Goal: Task Accomplishment & Management: Complete application form

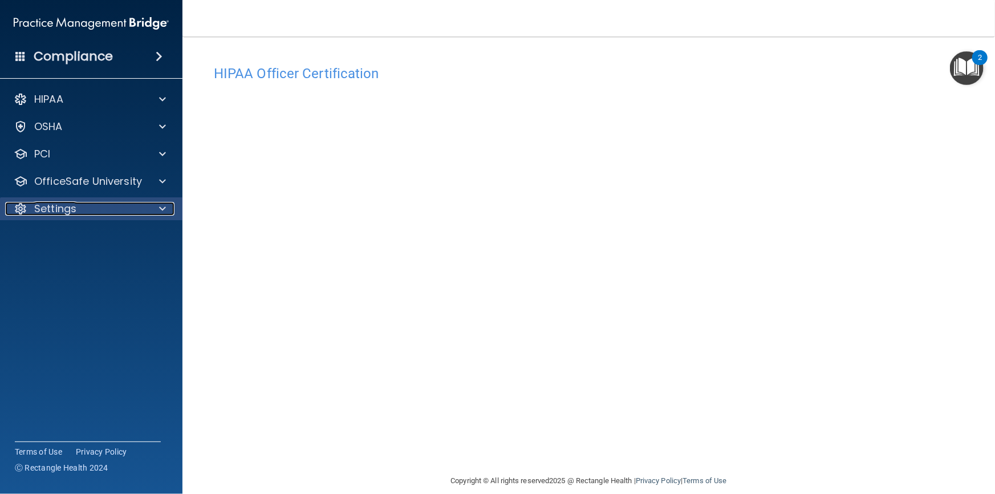
click at [66, 205] on p "Settings" at bounding box center [55, 209] width 42 height 14
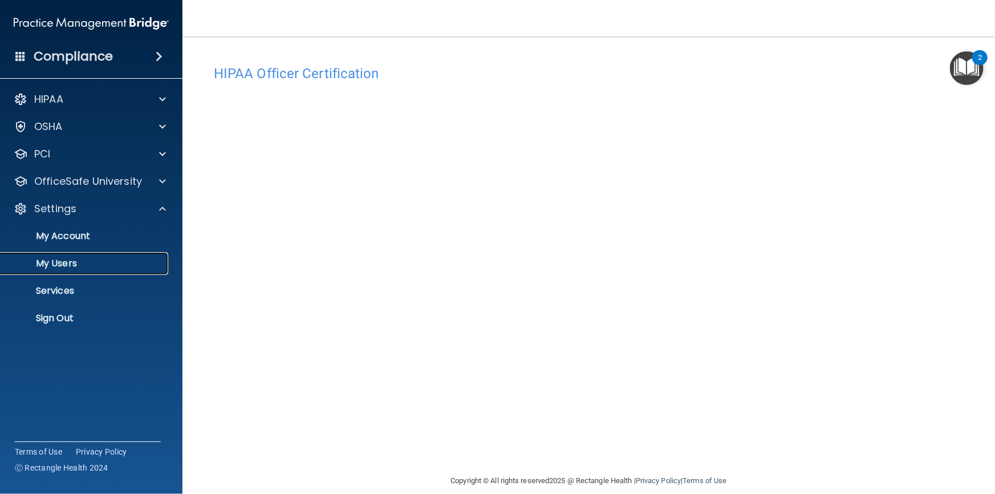
click at [58, 266] on p "My Users" at bounding box center [85, 263] width 156 height 11
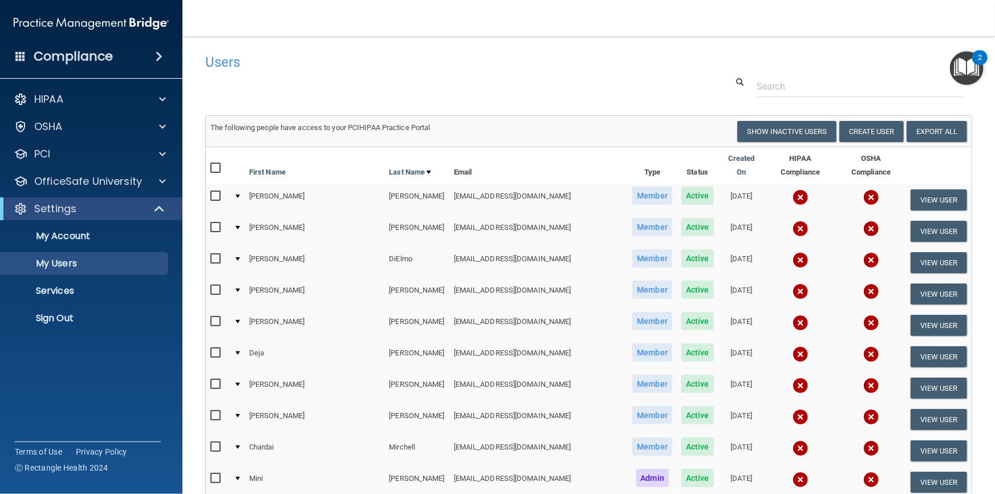
click at [215, 192] on input "checkbox" at bounding box center [216, 196] width 13 height 9
checkbox input "true"
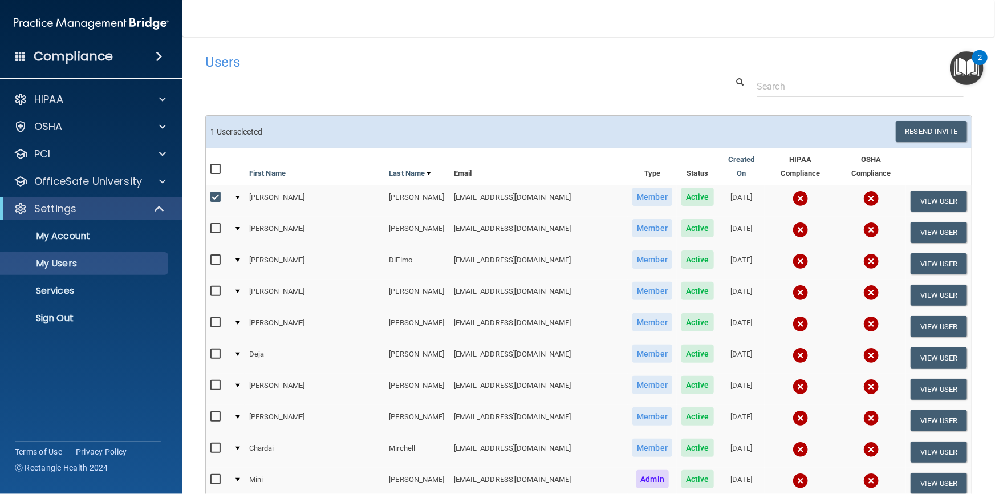
click at [213, 224] on input "checkbox" at bounding box center [216, 228] width 13 height 9
checkbox input "true"
click at [218, 287] on input "checkbox" at bounding box center [216, 291] width 13 height 9
checkbox input "true"
click at [213, 318] on input "checkbox" at bounding box center [216, 322] width 13 height 9
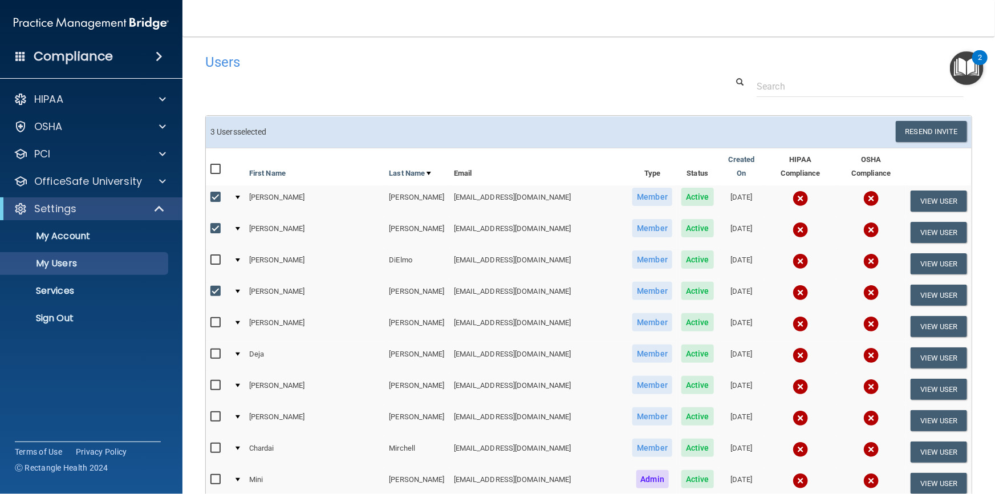
checkbox input "true"
click at [217, 350] on input "checkbox" at bounding box center [216, 354] width 13 height 9
checkbox input "true"
click at [216, 381] on input "checkbox" at bounding box center [216, 385] width 13 height 9
checkbox input "true"
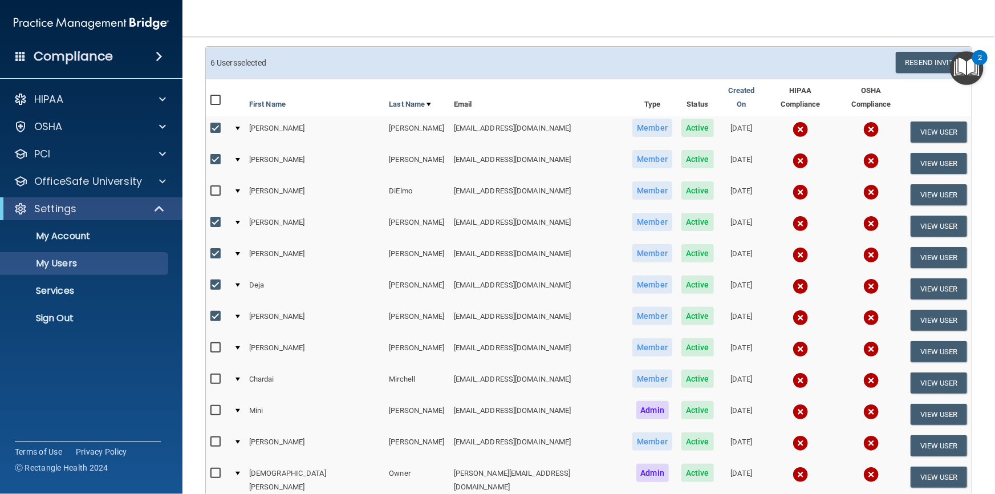
scroll to position [155, 0]
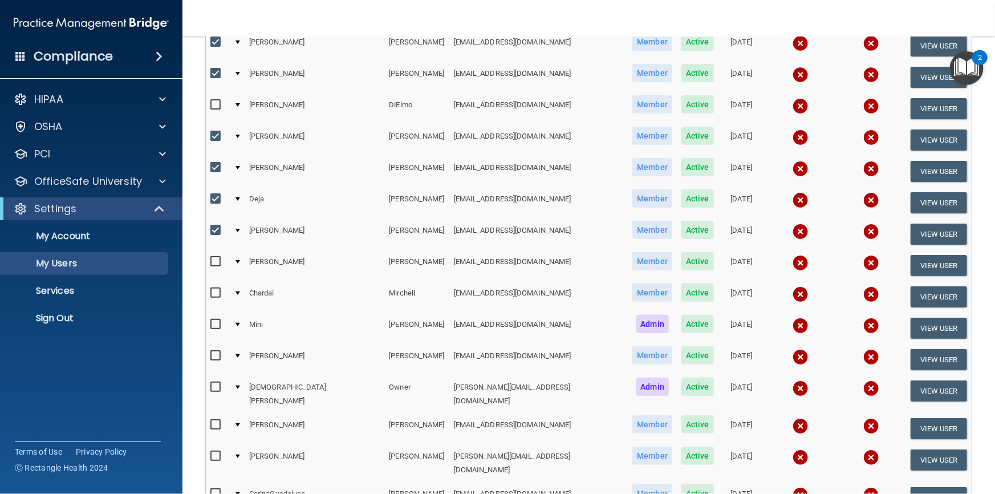
click at [214, 351] on input "checkbox" at bounding box center [216, 355] width 13 height 9
checkbox input "true"
click at [216, 383] on input "checkbox" at bounding box center [216, 387] width 13 height 9
checkbox input "true"
click at [217, 257] on input "checkbox" at bounding box center [216, 261] width 13 height 9
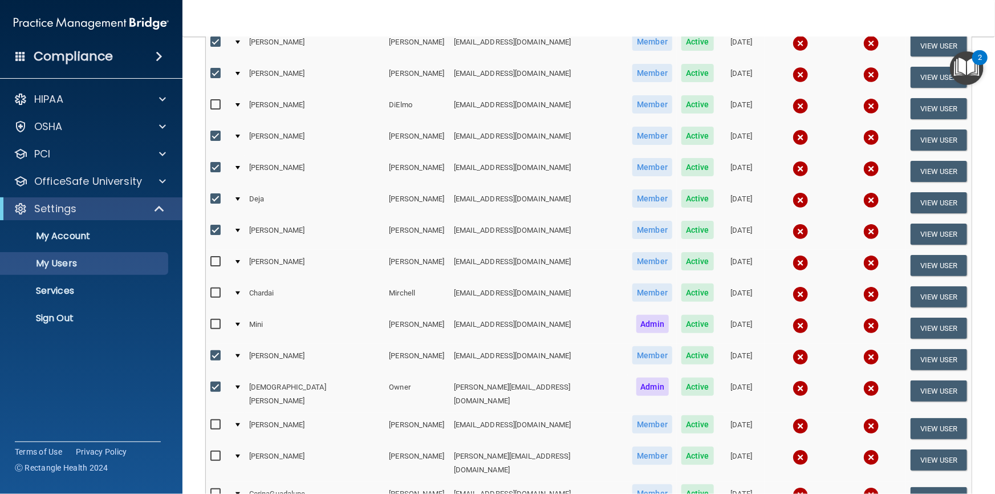
checkbox input "true"
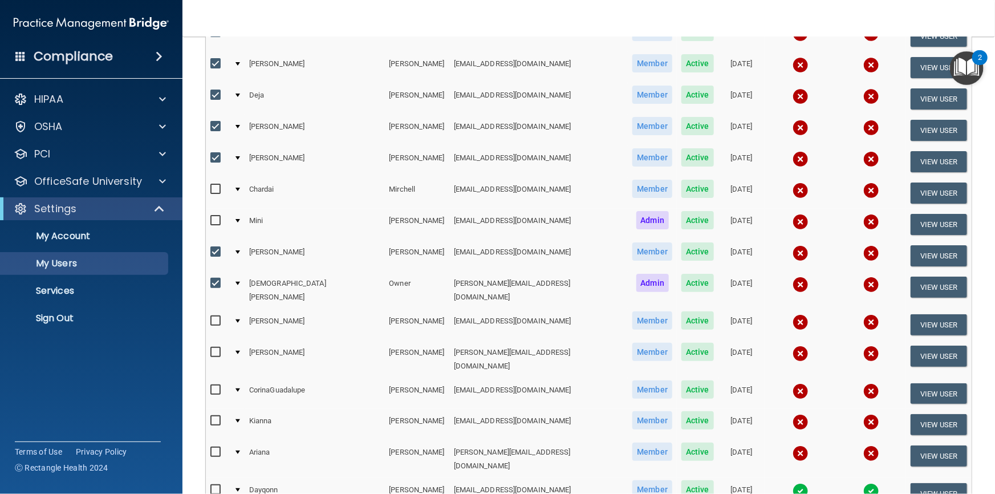
scroll to position [311, 0]
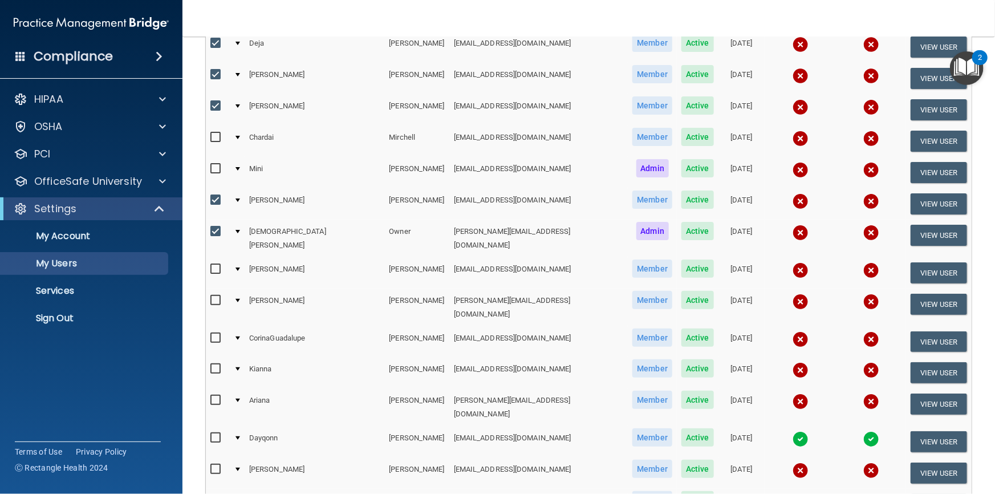
click at [214, 296] on input "checkbox" at bounding box center [216, 300] width 13 height 9
checkbox input "true"
click at [214, 334] on input "checkbox" at bounding box center [216, 338] width 13 height 9
checkbox input "true"
click at [213, 364] on input "checkbox" at bounding box center [216, 368] width 13 height 9
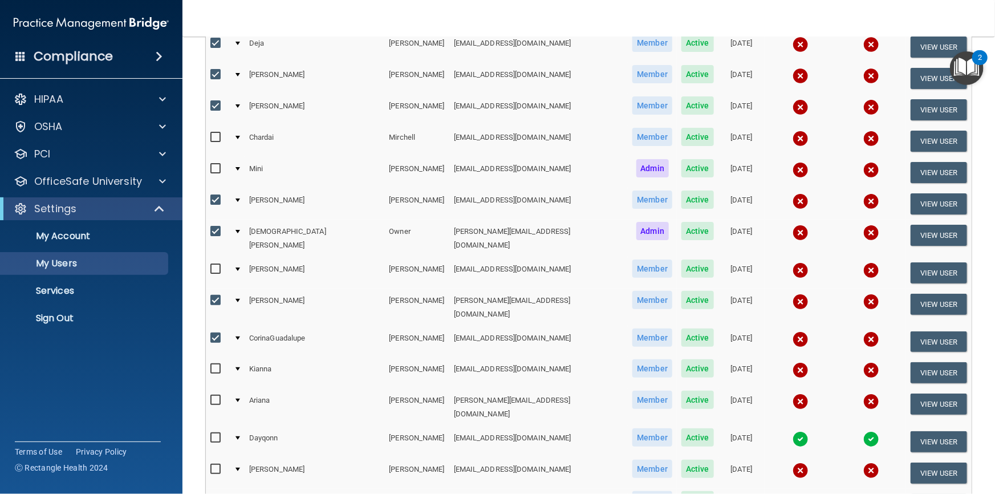
checkbox input "true"
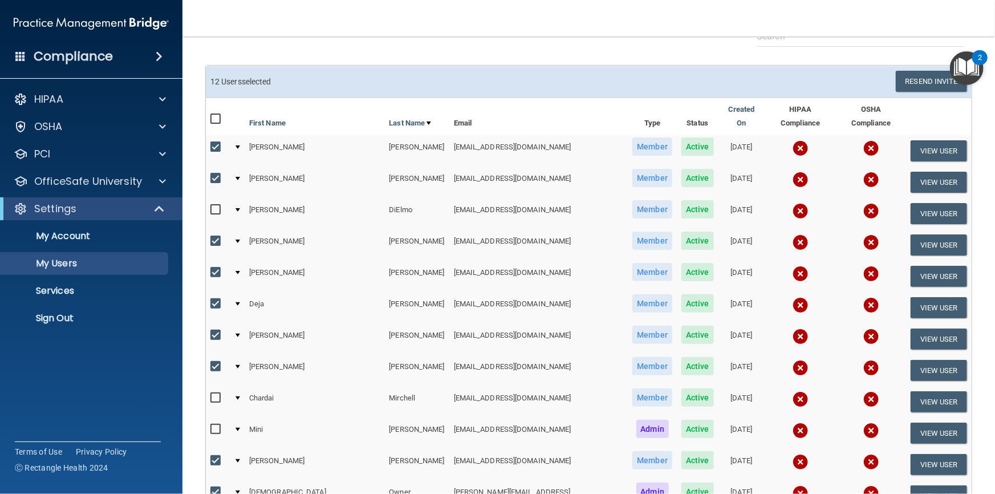
scroll to position [0, 0]
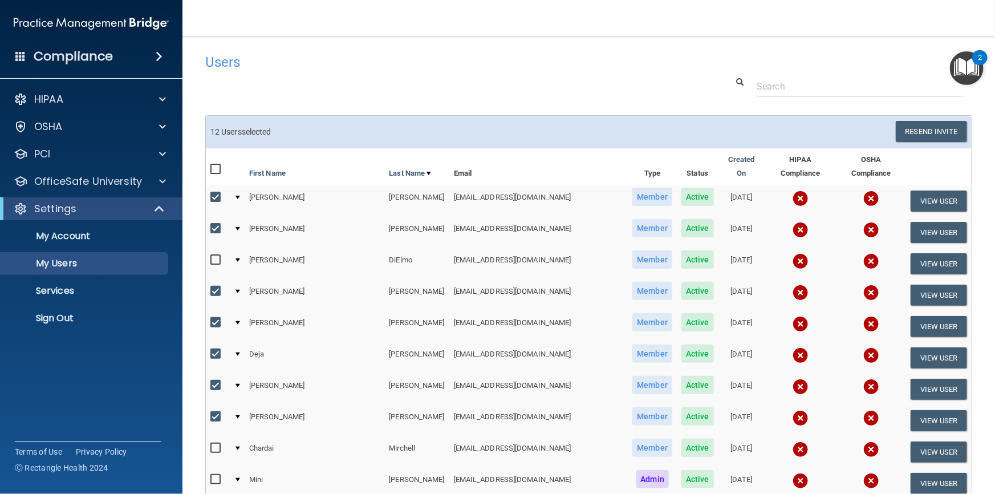
click at [366, 83] on div at bounding box center [589, 86] width 784 height 21
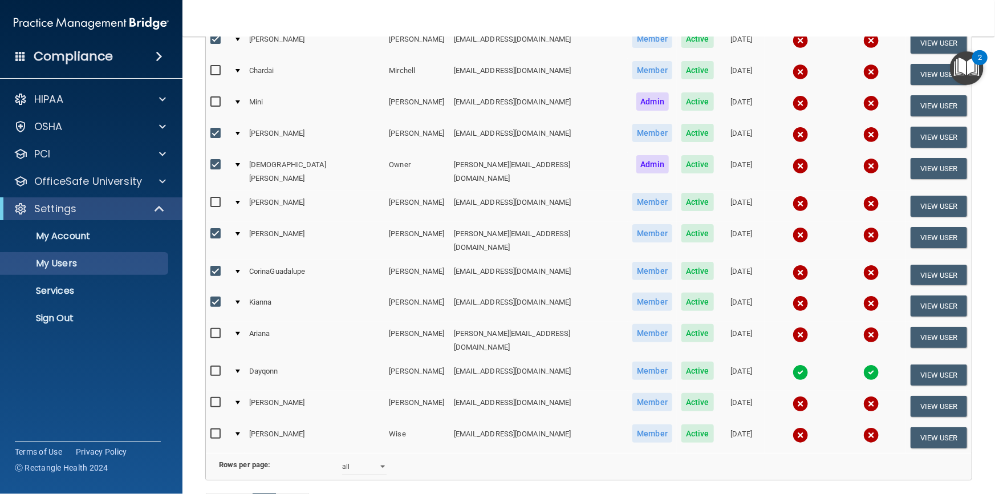
scroll to position [445, 0]
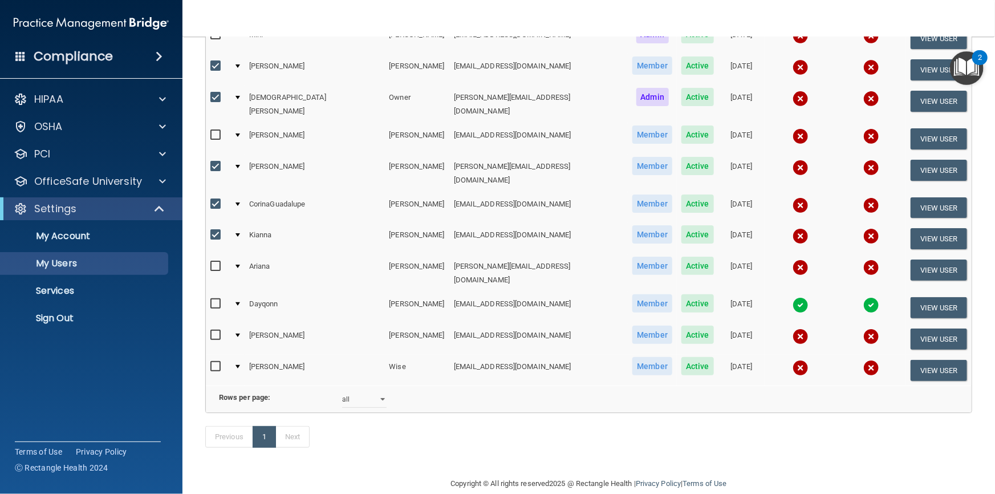
click at [452, 415] on div "Previous 1 Next" at bounding box center [589, 439] width 784 height 52
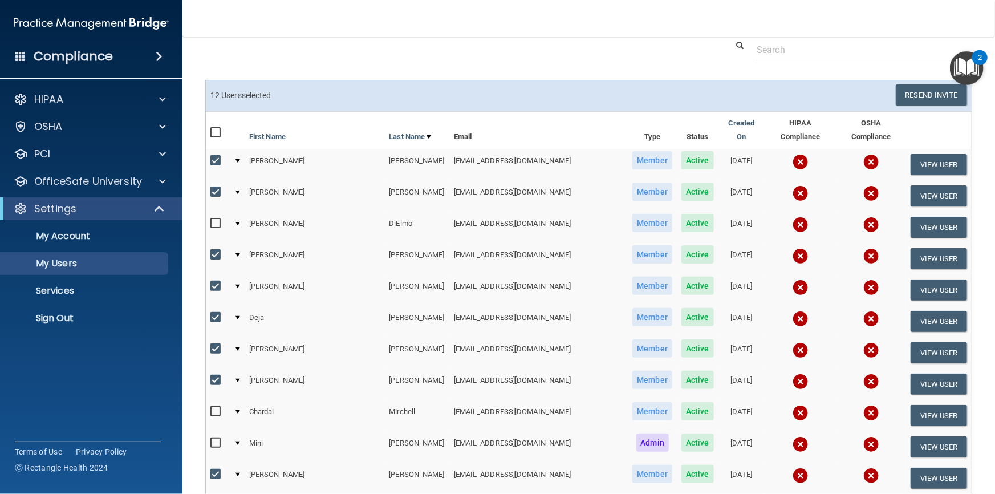
scroll to position [0, 0]
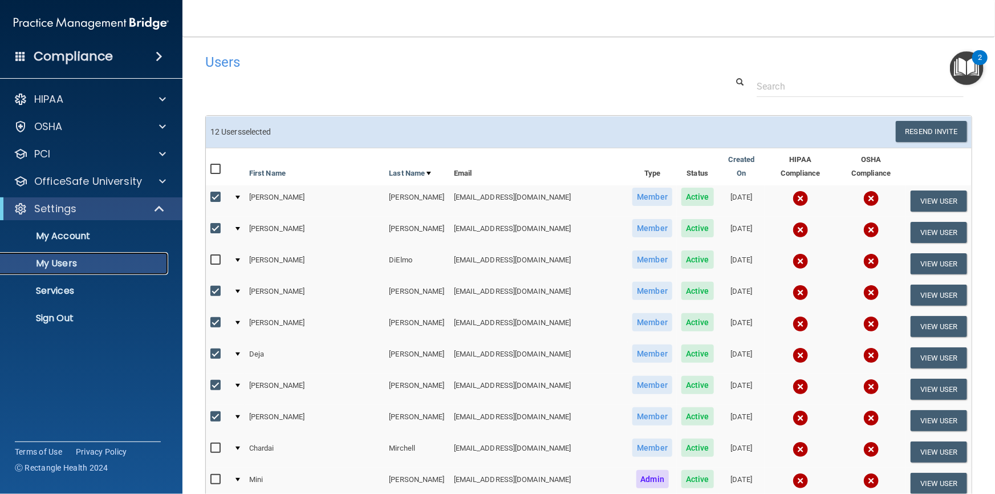
click at [64, 266] on p "My Users" at bounding box center [85, 263] width 156 height 11
click at [980, 58] on div "2" at bounding box center [980, 65] width 4 height 15
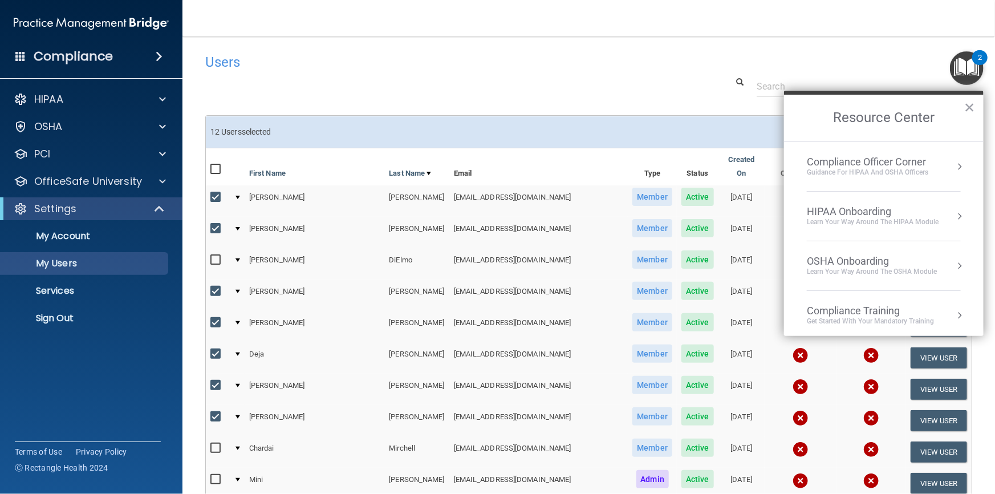
click at [572, 55] on h4 "Users" at bounding box center [425, 62] width 440 height 15
click at [584, 98] on div "Users Success! New user created. × Error! The user couldn't be created. × Succe…" at bounding box center [588, 479] width 767 height 862
click at [969, 105] on button "×" at bounding box center [969, 107] width 11 height 18
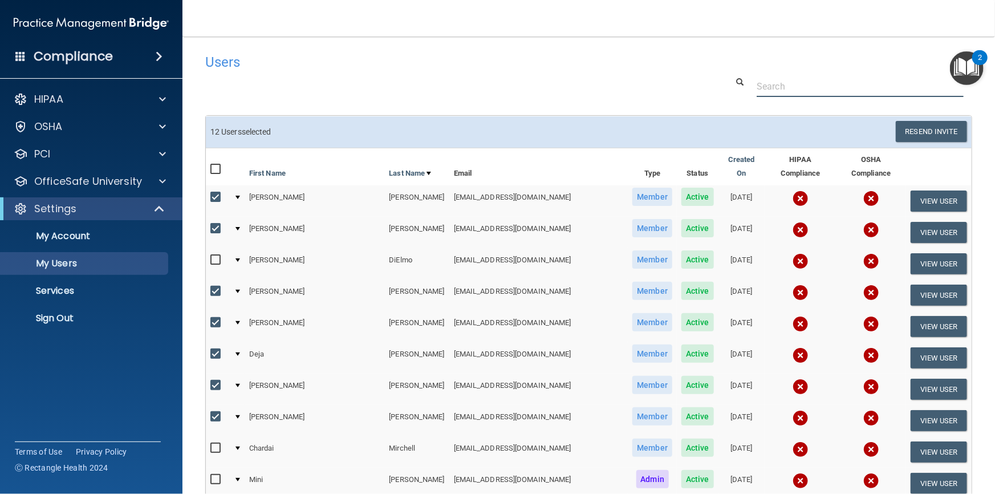
click at [786, 90] on input "text" at bounding box center [860, 86] width 207 height 21
click at [599, 79] on div at bounding box center [589, 86] width 784 height 21
click at [51, 287] on p "Services" at bounding box center [85, 290] width 156 height 11
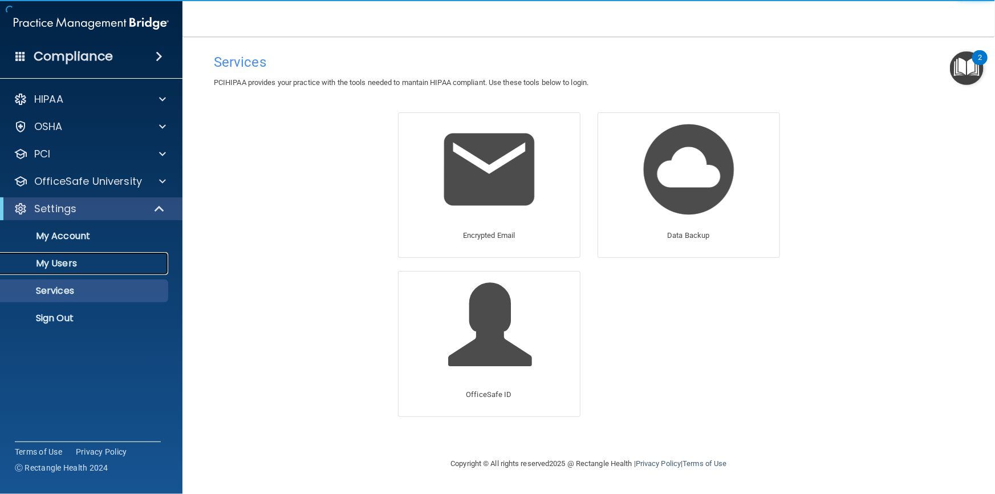
click at [58, 261] on p "My Users" at bounding box center [85, 263] width 156 height 11
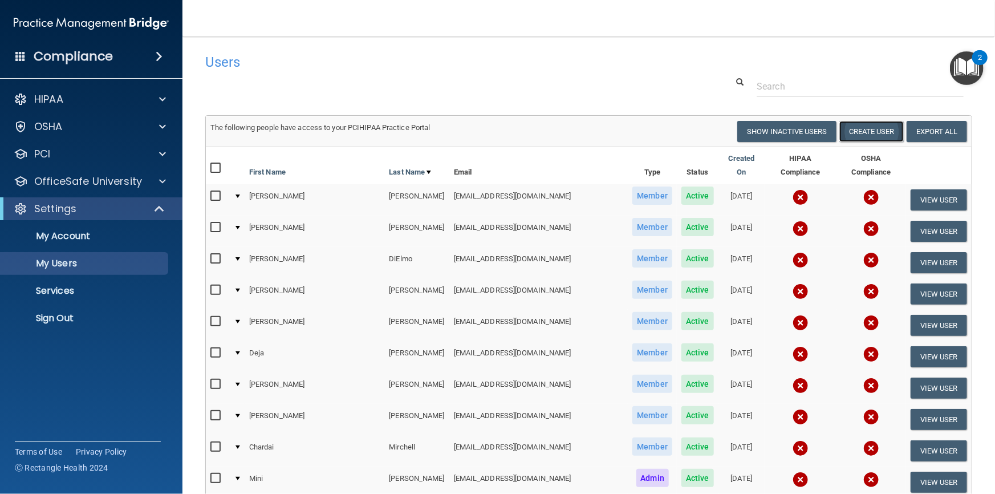
click at [861, 131] on button "Create User" at bounding box center [871, 131] width 64 height 21
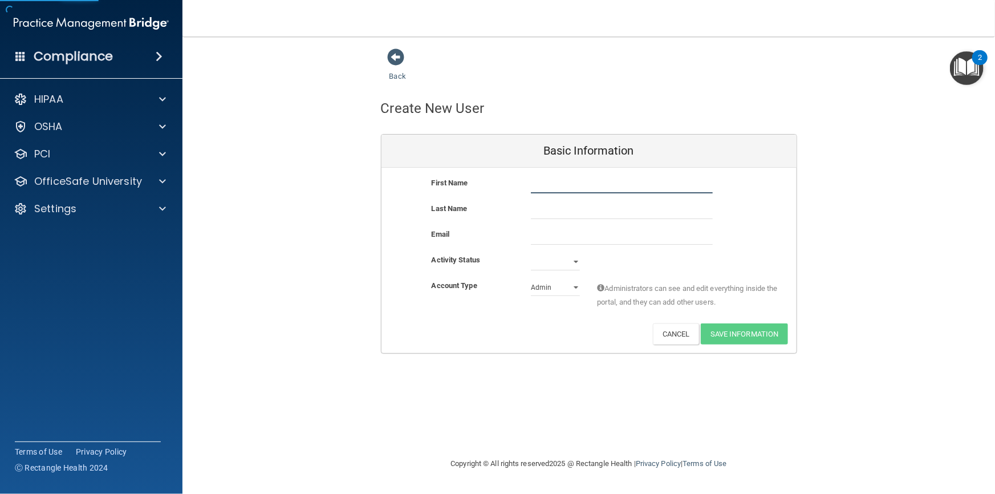
click at [563, 185] on input "text" at bounding box center [622, 184] width 182 height 17
type input "[PERSON_NAME]"
type input "Antonian"
click at [564, 240] on input "email" at bounding box center [622, 236] width 182 height 17
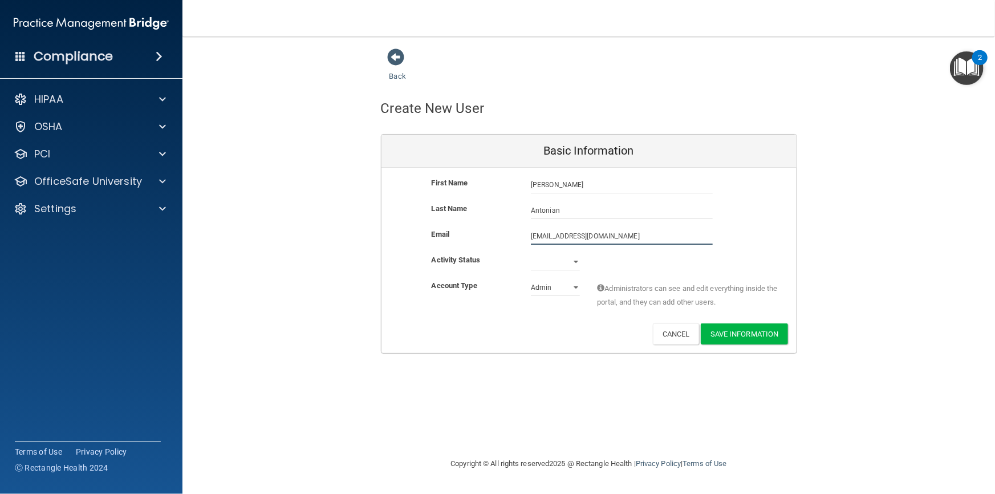
type input "[EMAIL_ADDRESS][DOMAIN_NAME]"
click at [574, 262] on select "Active Inactive" at bounding box center [555, 263] width 49 height 17
select select "active"
click at [531, 253] on select "Active Inactive" at bounding box center [555, 261] width 49 height 17
click at [567, 290] on select "Admin Member" at bounding box center [555, 287] width 49 height 17
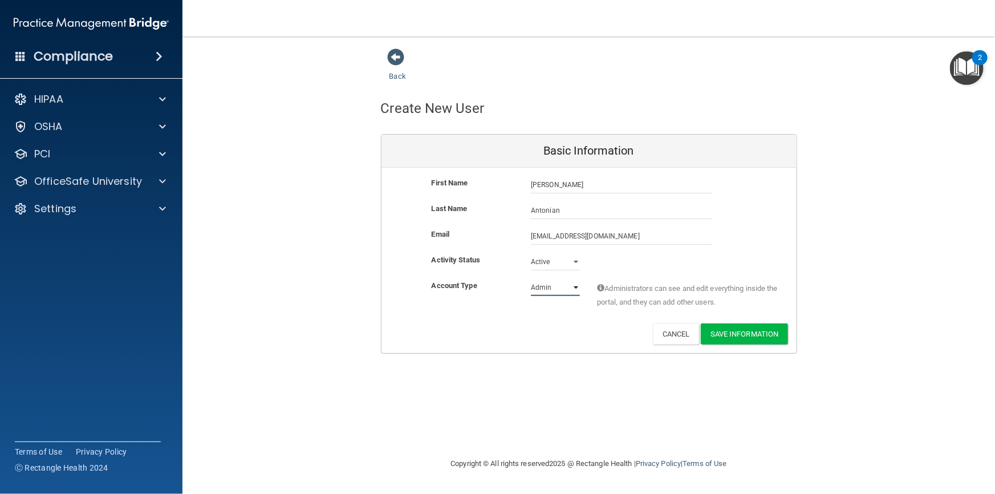
select select "practice_member"
click at [531, 279] on select "Admin Member" at bounding box center [555, 287] width 49 height 17
click at [600, 330] on div "Deactivate Reset Password Edit Cancel Save Information" at bounding box center [588, 333] width 415 height 21
click at [739, 334] on button "Save Information" at bounding box center [744, 333] width 87 height 21
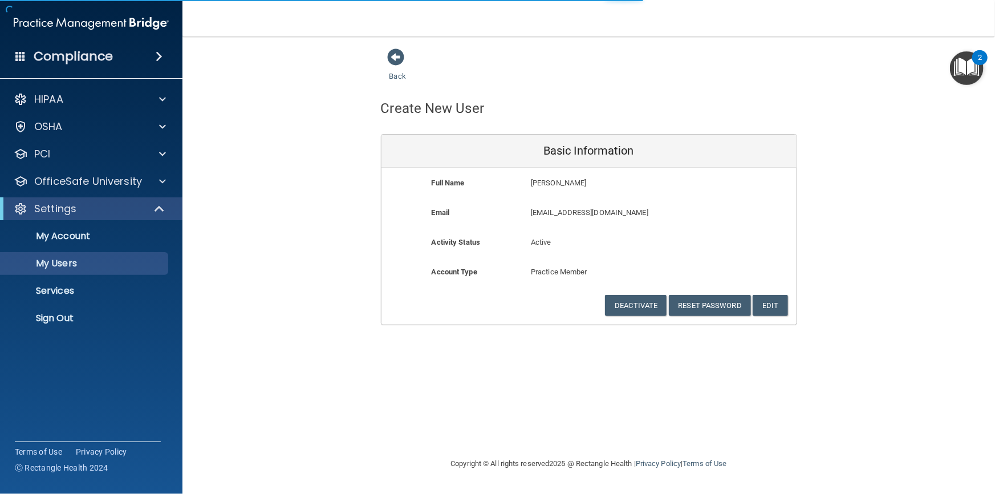
select select "20"
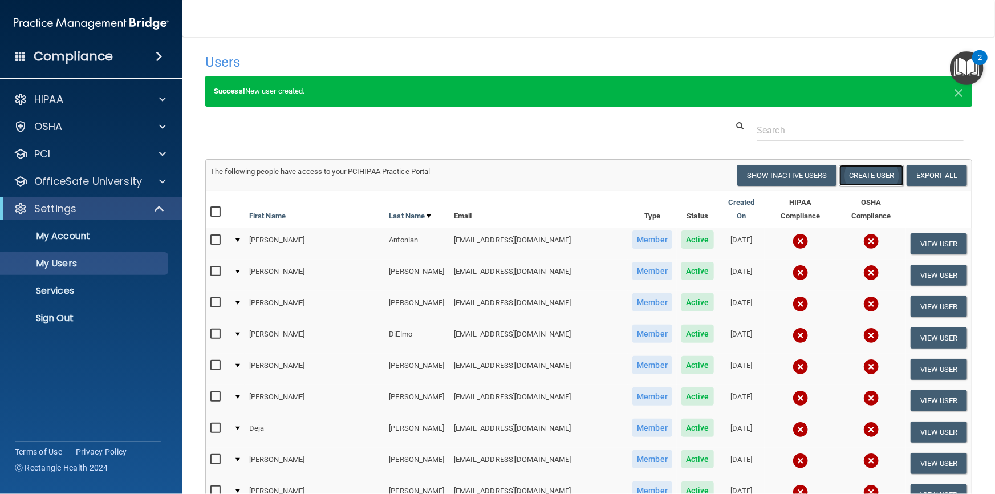
click at [864, 176] on button "Create User" at bounding box center [871, 175] width 64 height 21
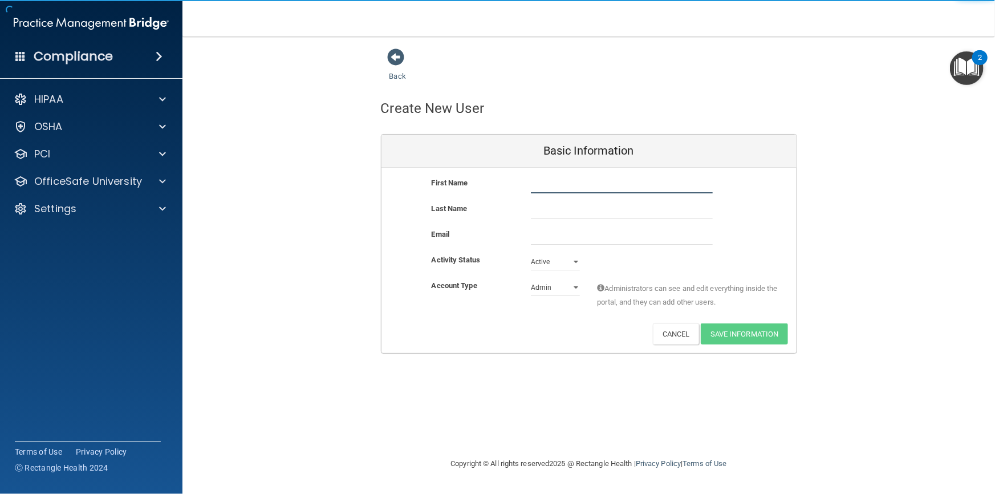
click at [554, 186] on input "text" at bounding box center [622, 184] width 182 height 17
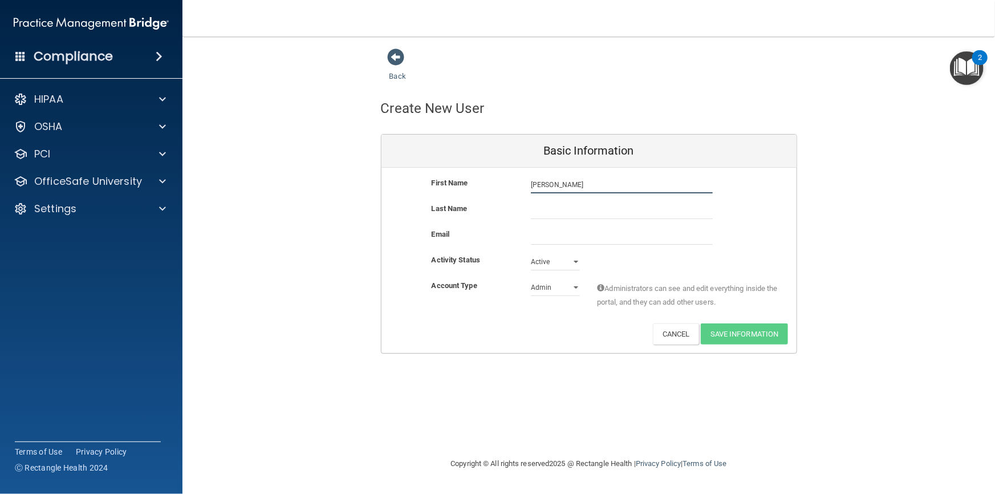
type input "[PERSON_NAME]"
click at [546, 234] on input "email" at bounding box center [622, 236] width 182 height 17
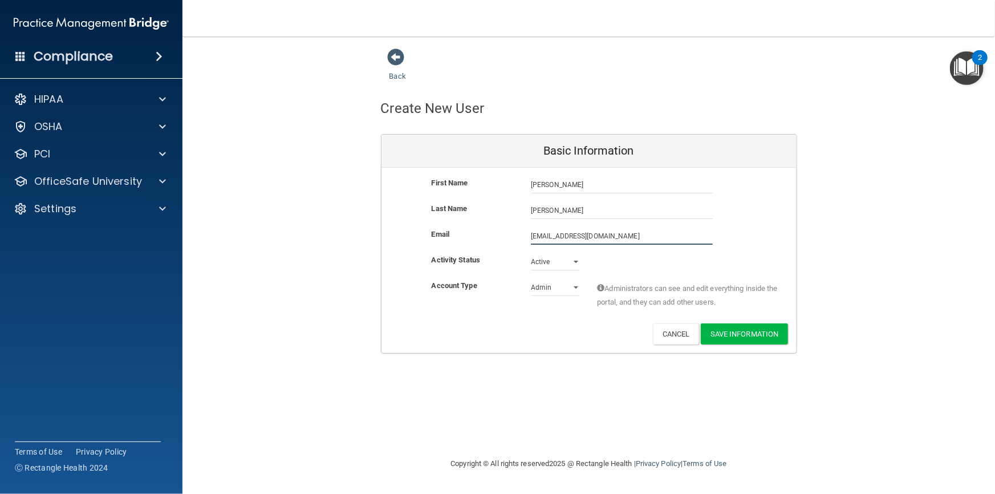
type input "[EMAIL_ADDRESS][DOMAIN_NAME]"
click at [553, 287] on select "Admin Member" at bounding box center [555, 287] width 49 height 17
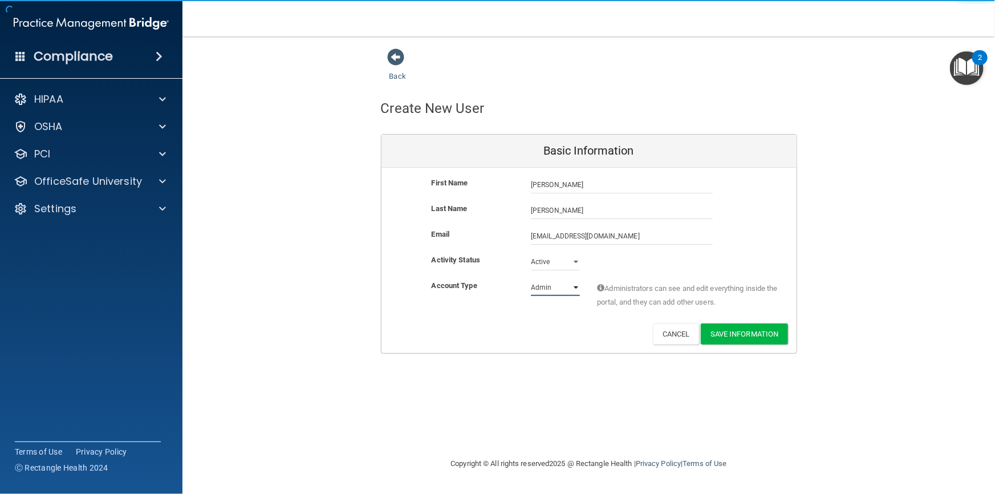
select select "practice_member"
click at [531, 279] on select "Admin Member" at bounding box center [555, 287] width 49 height 17
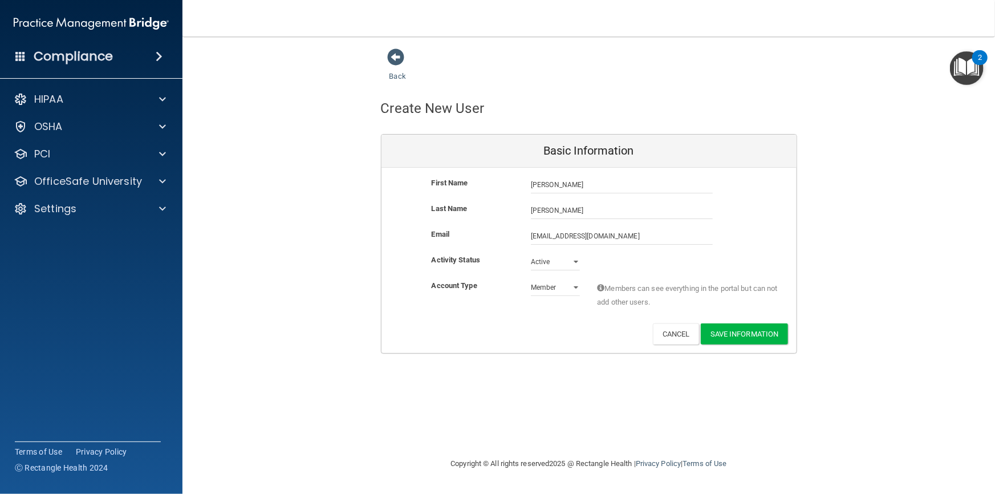
click at [535, 315] on div "Account Type Practice Member Admin Member Financial Institution Business Associ…" at bounding box center [588, 301] width 415 height 44
click at [743, 331] on button "Save Information" at bounding box center [744, 333] width 87 height 21
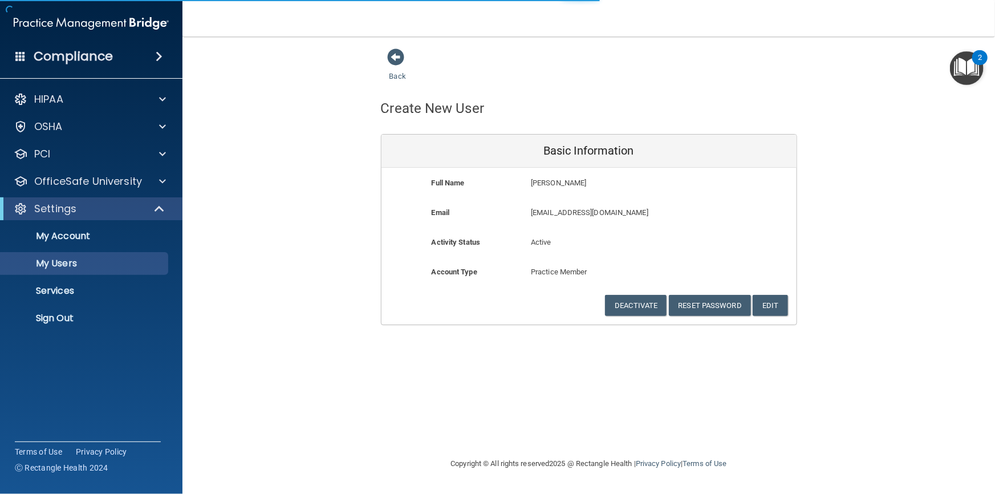
select select "20"
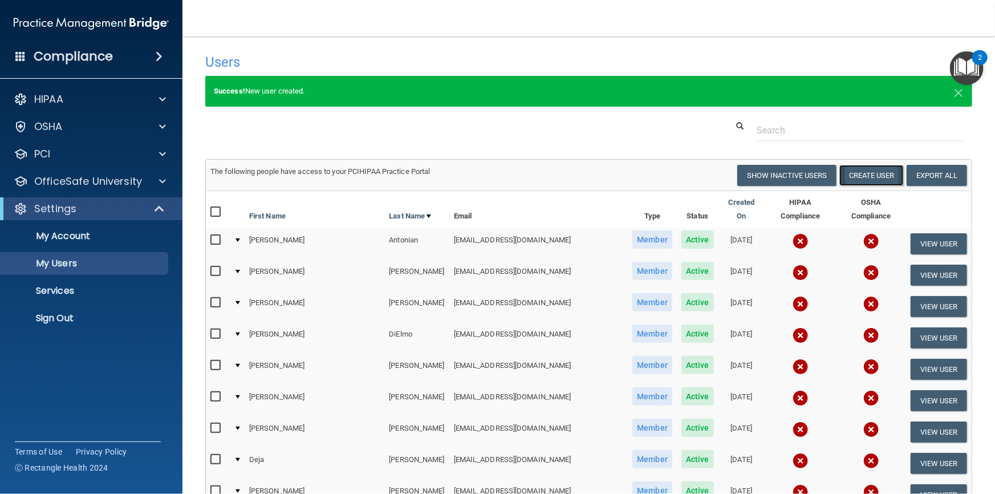
click at [860, 177] on button "Create User" at bounding box center [871, 175] width 64 height 21
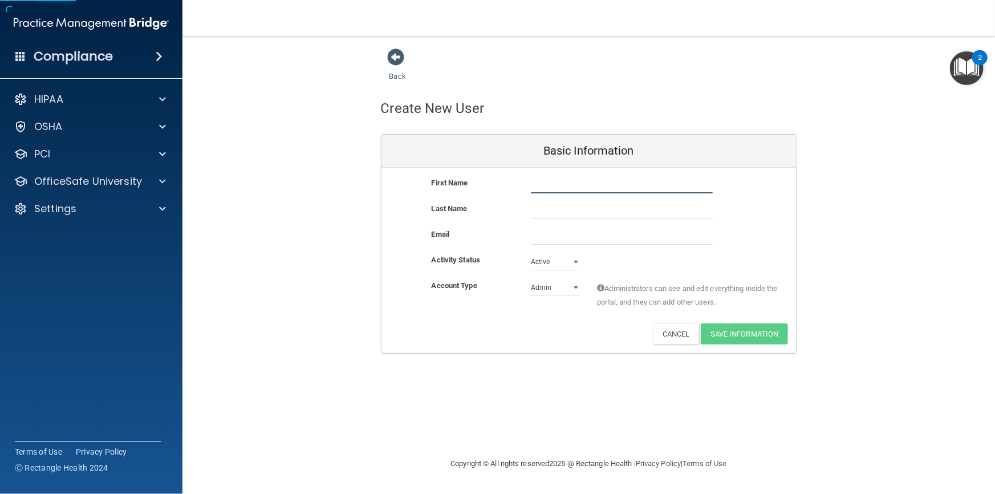
click at [557, 185] on input "text" at bounding box center [622, 184] width 182 height 17
type input "Amber"
type input "[PERSON_NAME]"
click at [549, 238] on input "email" at bounding box center [622, 236] width 182 height 17
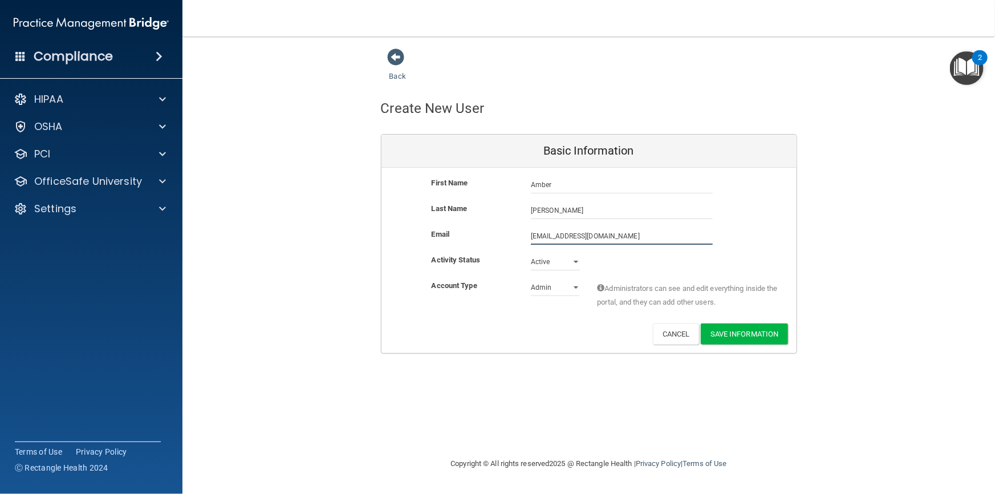
type input "[EMAIL_ADDRESS][DOMAIN_NAME]"
click at [553, 290] on select "Admin Member" at bounding box center [555, 289] width 49 height 17
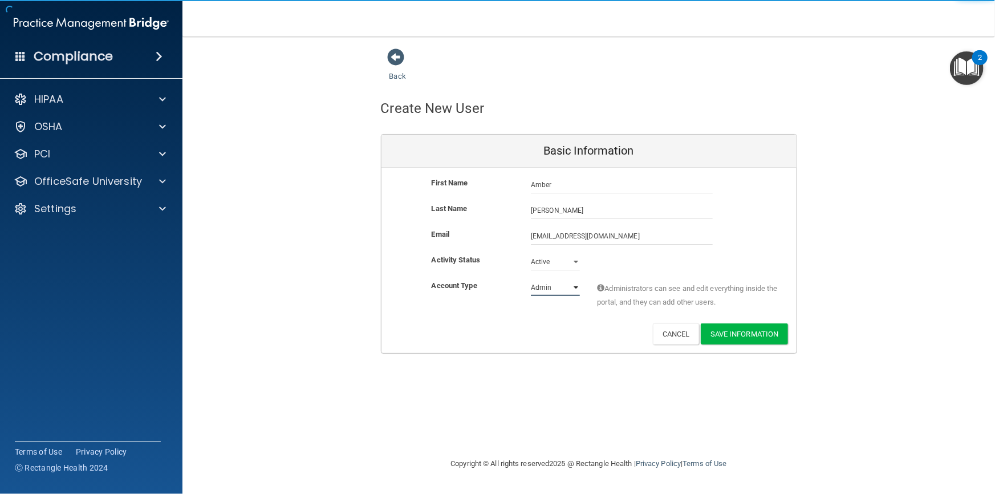
select select "practice_member"
click at [531, 279] on select "Admin Member" at bounding box center [555, 287] width 49 height 17
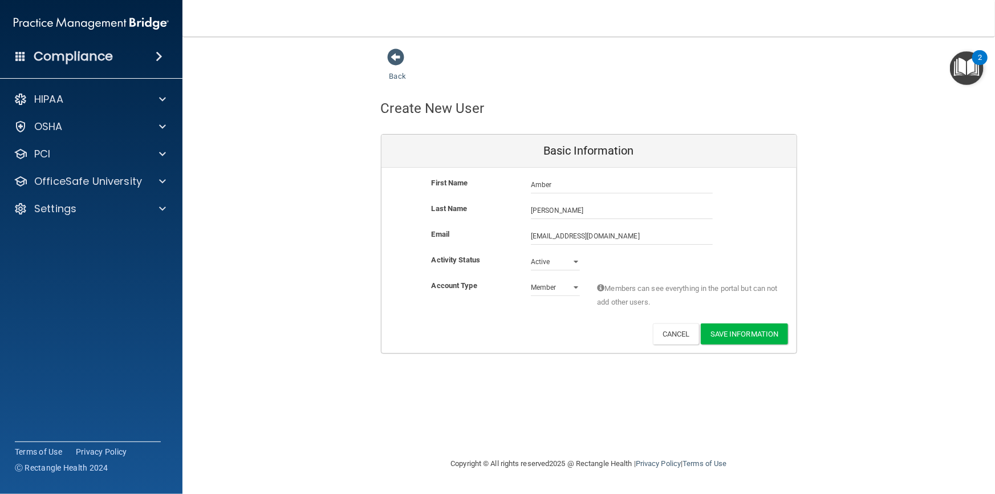
click at [542, 314] on div "Account Type Practice Member Admin Member Financial Institution Business Associ…" at bounding box center [588, 297] width 415 height 36
click at [746, 334] on button "Save Information" at bounding box center [744, 333] width 87 height 21
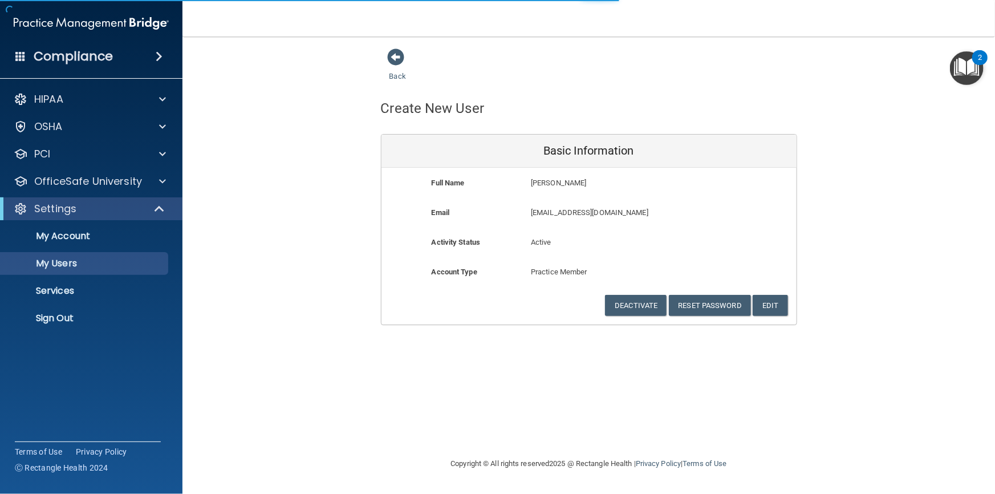
select select "20"
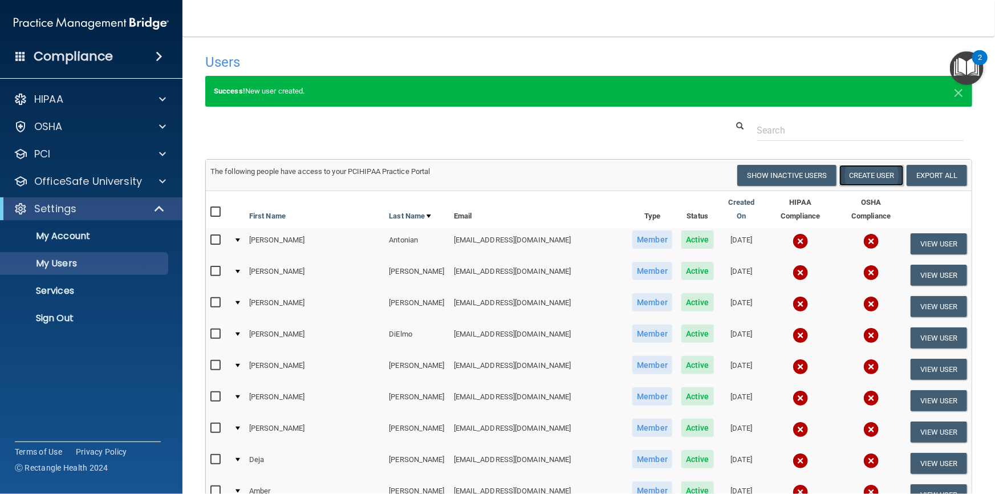
click at [856, 180] on button "Create User" at bounding box center [871, 175] width 64 height 21
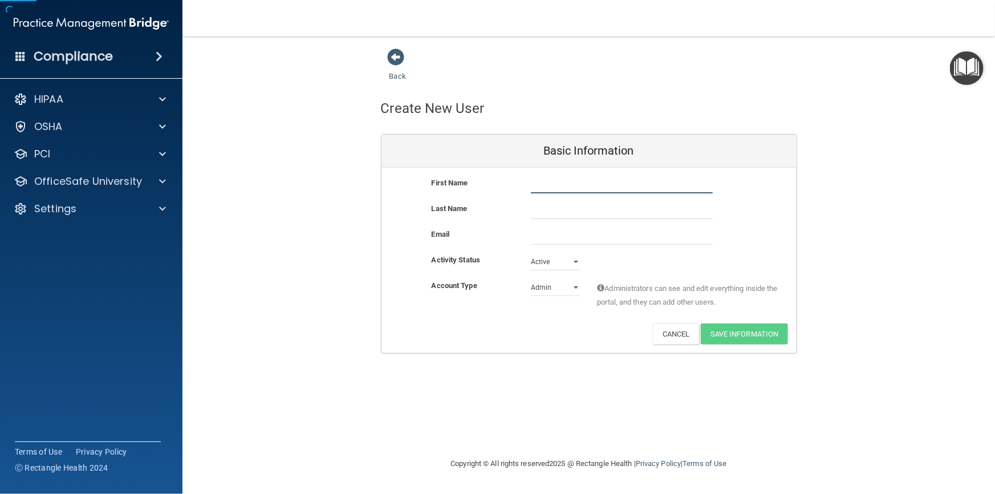
click at [556, 185] on input "text" at bounding box center [622, 184] width 182 height 17
type input "Deja"
type input "[PERSON_NAME]"
click at [579, 238] on input "email" at bounding box center [622, 236] width 182 height 17
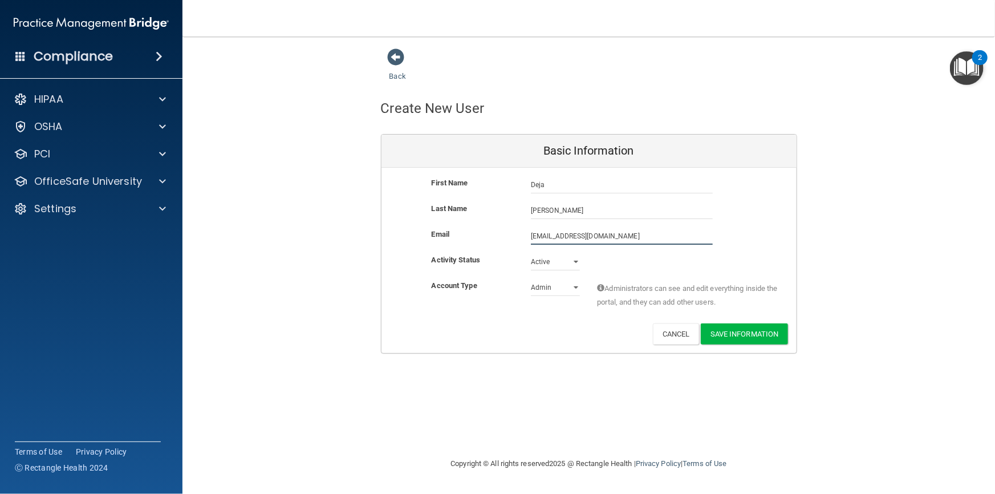
type input "[EMAIL_ADDRESS][DOMAIN_NAME]"
click at [556, 289] on select "Admin Member" at bounding box center [555, 287] width 49 height 17
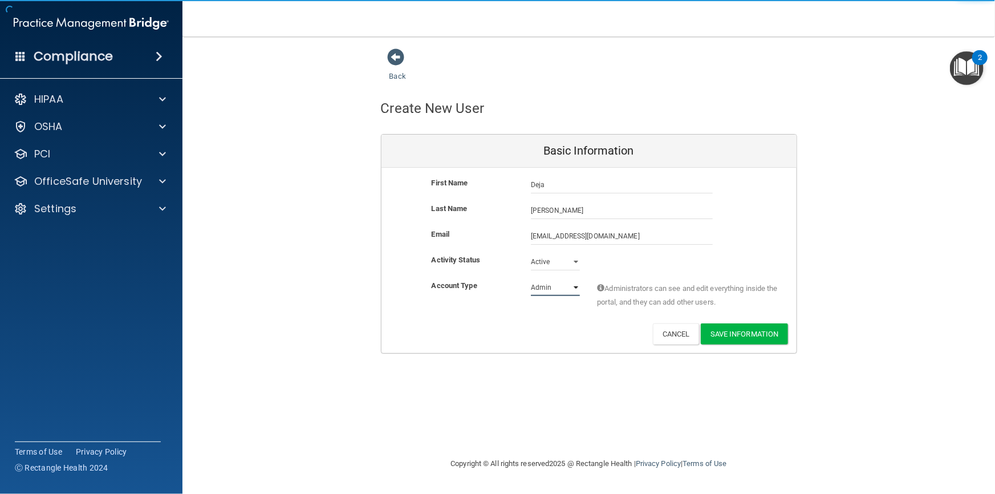
select select "practice_member"
click at [531, 279] on select "Admin Member" at bounding box center [555, 287] width 49 height 17
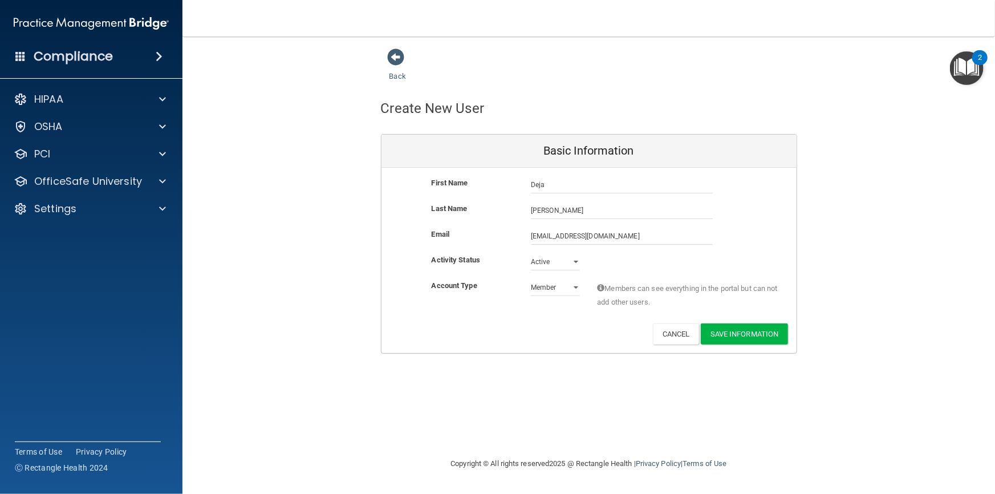
click at [556, 308] on div "Account Type Practice Member Admin Member Financial Institution Business Associ…" at bounding box center [588, 297] width 415 height 36
click at [724, 327] on button "Save Information" at bounding box center [744, 333] width 87 height 21
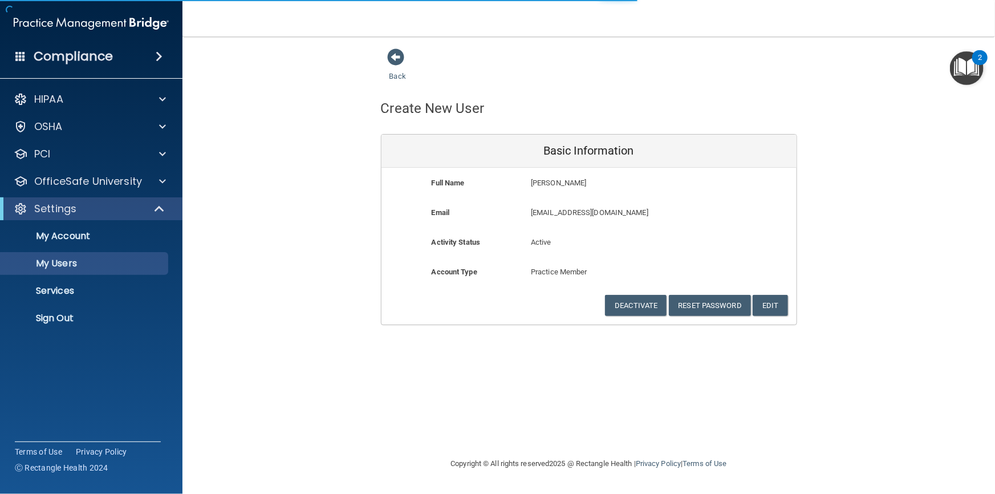
select select "20"
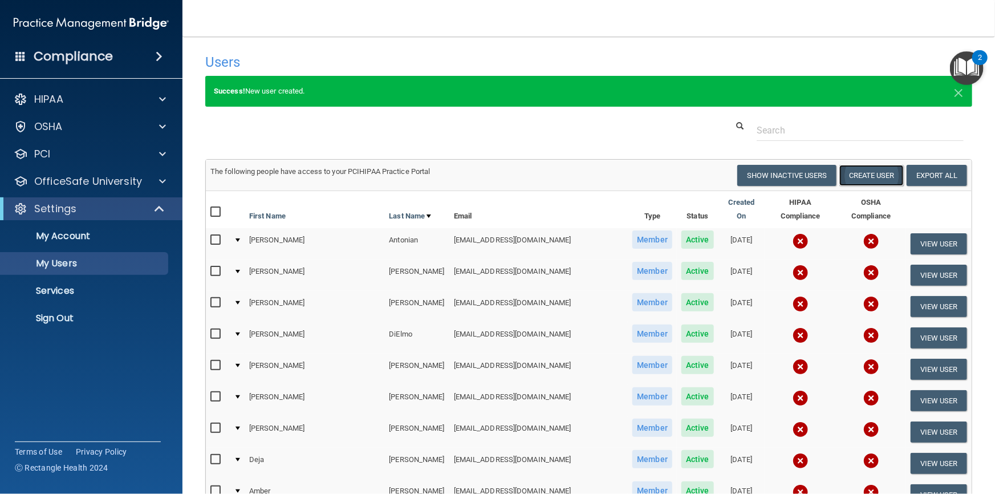
click at [856, 173] on button "Create User" at bounding box center [871, 175] width 64 height 21
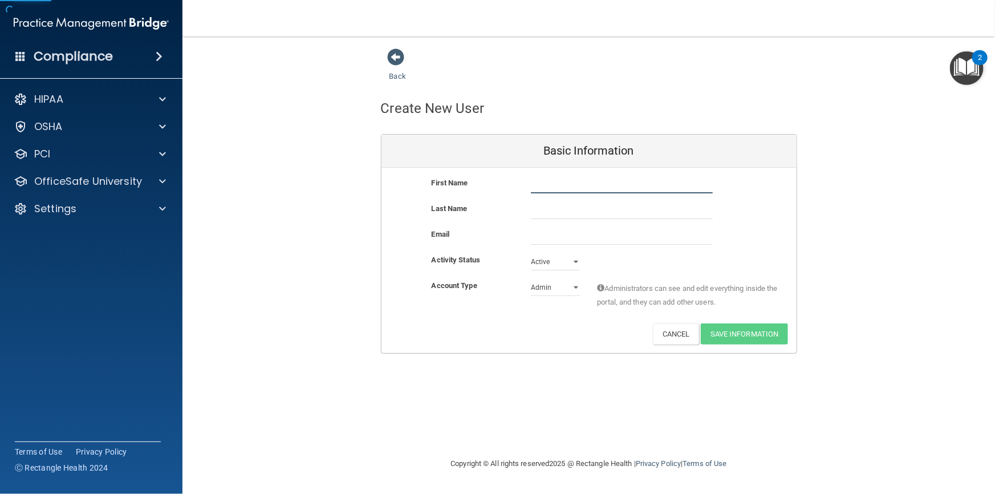
click at [545, 186] on input "text" at bounding box center [622, 184] width 182 height 17
type input "[PERSON_NAME]"
type input "Houslin"
click at [551, 236] on input "email" at bounding box center [622, 236] width 182 height 17
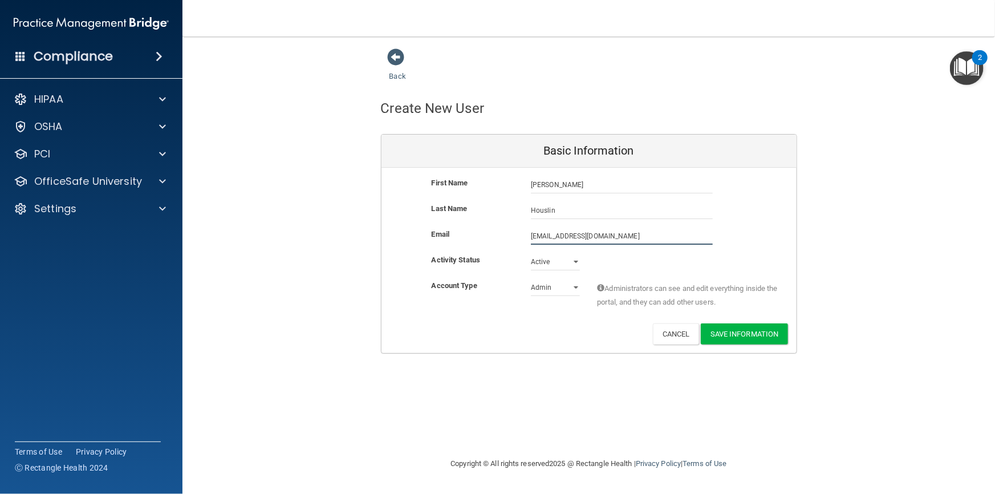
type input "[EMAIL_ADDRESS][DOMAIN_NAME]"
click at [559, 286] on select "Admin Member" at bounding box center [555, 287] width 49 height 17
select select "practice_member"
click at [531, 279] on select "Admin Member" at bounding box center [555, 287] width 49 height 17
click at [552, 325] on div "Deactivate Reset Password Edit Cancel Save Information" at bounding box center [588, 333] width 415 height 21
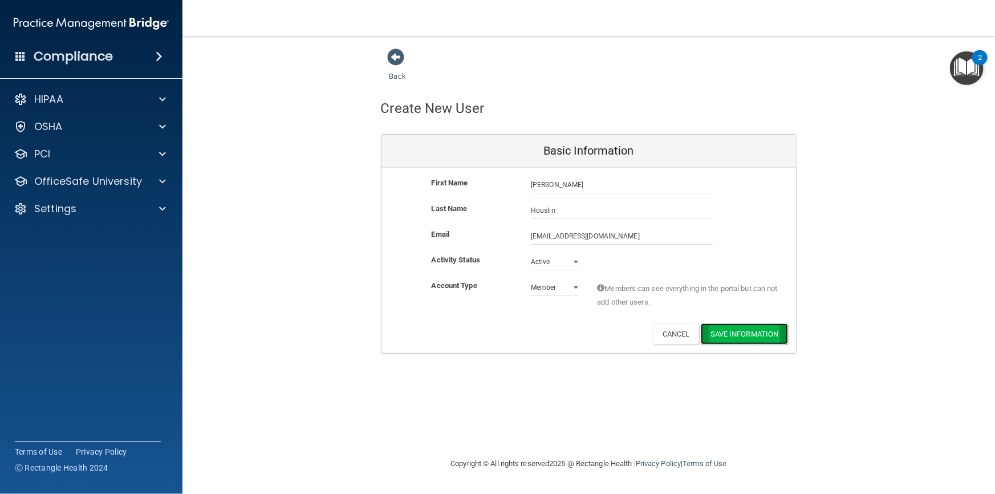
click at [732, 332] on button "Save Information" at bounding box center [744, 333] width 87 height 21
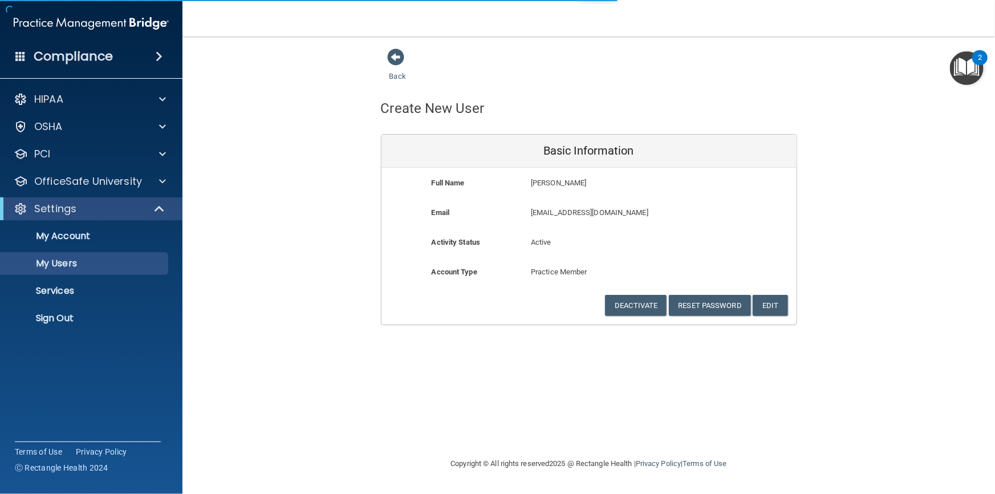
select select "20"
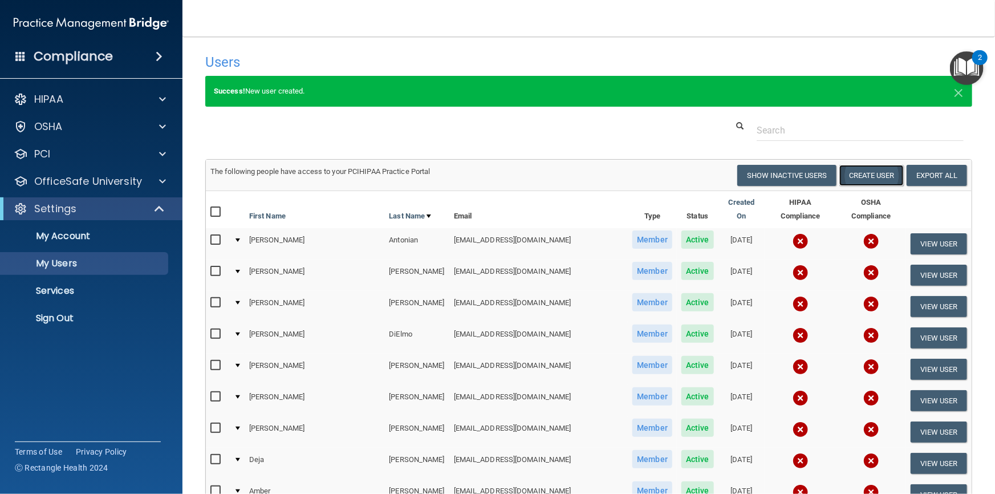
click at [864, 178] on button "Create User" at bounding box center [871, 175] width 64 height 21
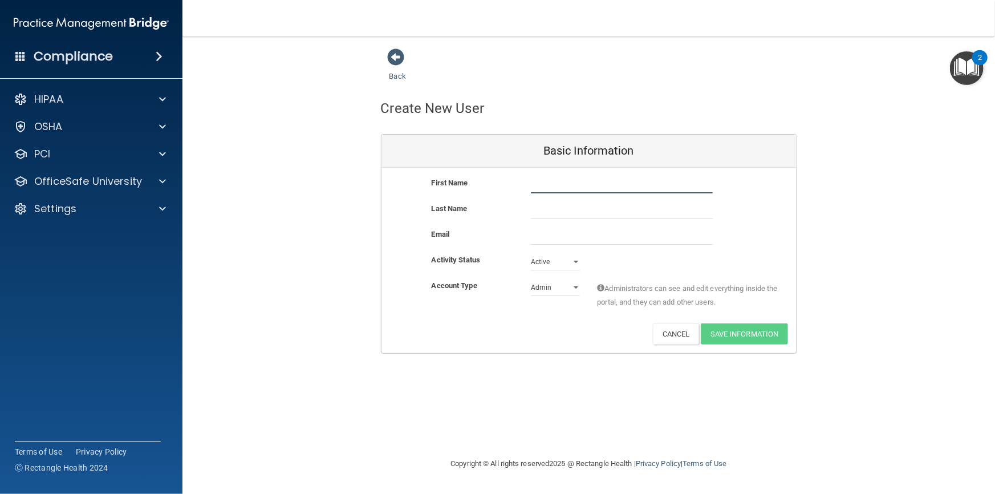
click at [546, 189] on input "text" at bounding box center [622, 184] width 182 height 17
type input "[DEMOGRAPHIC_DATA]"
type input "[PERSON_NAME]"
click at [555, 229] on input "email" at bounding box center [622, 236] width 182 height 17
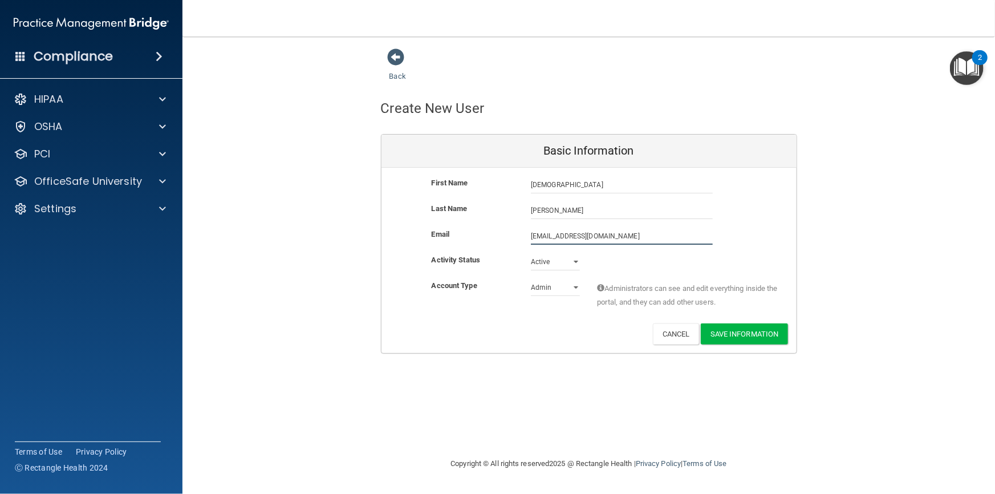
type input "[EMAIL_ADDRESS][DOMAIN_NAME]"
click at [566, 289] on select "Admin Member" at bounding box center [555, 289] width 49 height 17
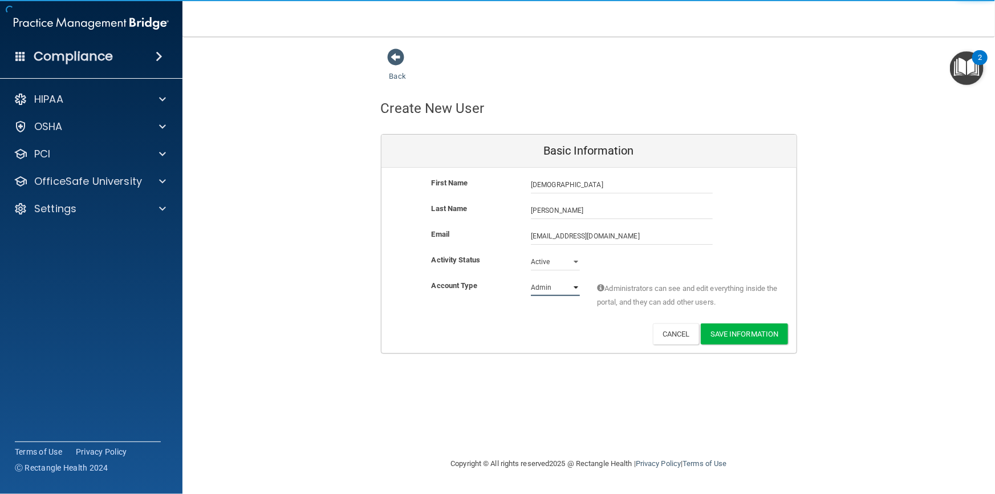
select select "practice_member"
click at [531, 279] on select "Admin Member" at bounding box center [555, 287] width 49 height 17
click at [550, 316] on div "Account Type Practice Member Admin Member Financial Institution Business Associ…" at bounding box center [588, 301] width 415 height 44
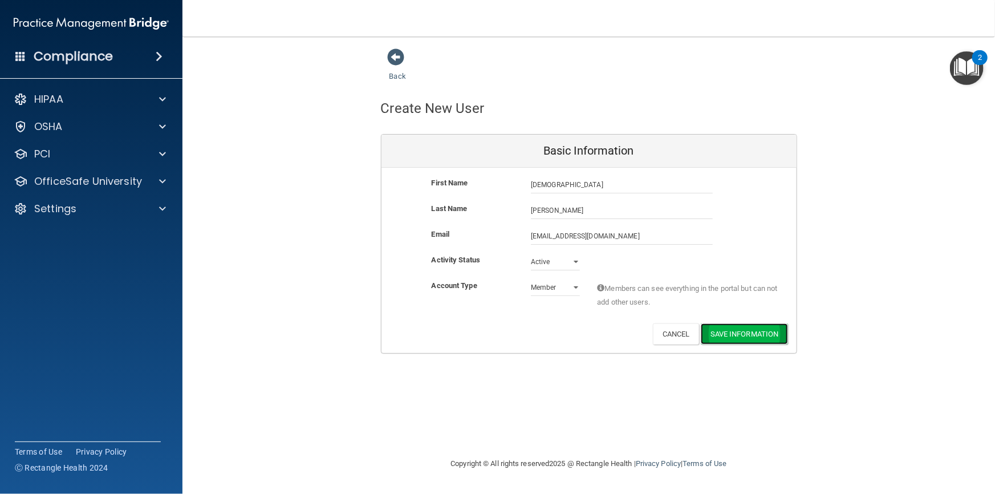
click at [746, 334] on button "Save Information" at bounding box center [744, 333] width 87 height 21
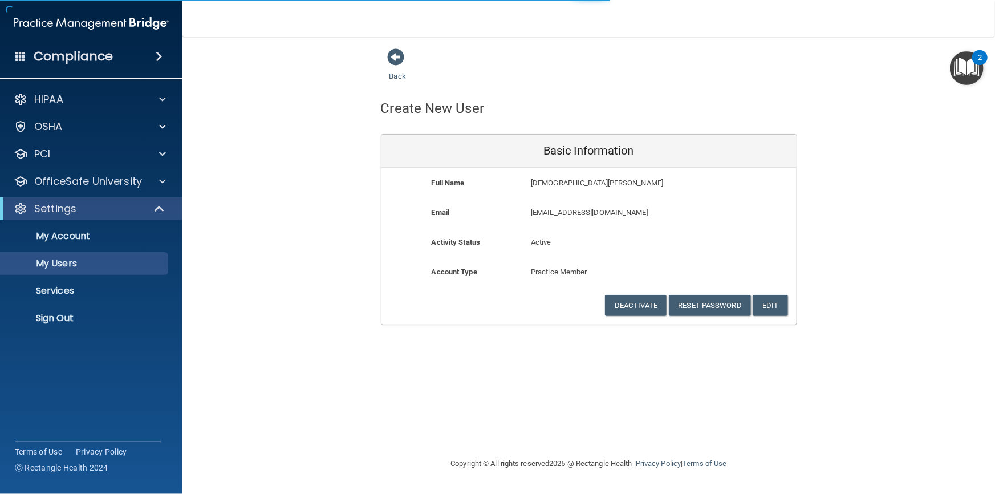
select select "20"
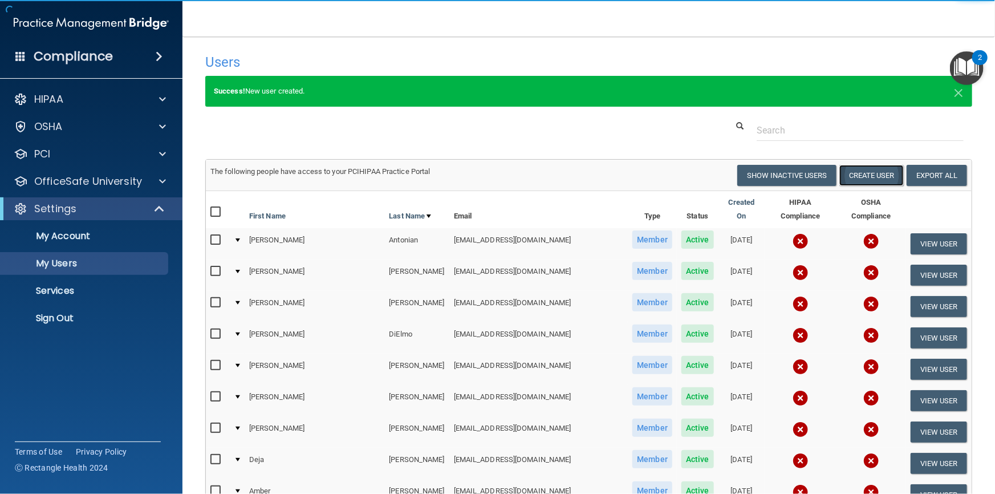
click at [860, 174] on button "Create User" at bounding box center [871, 175] width 64 height 21
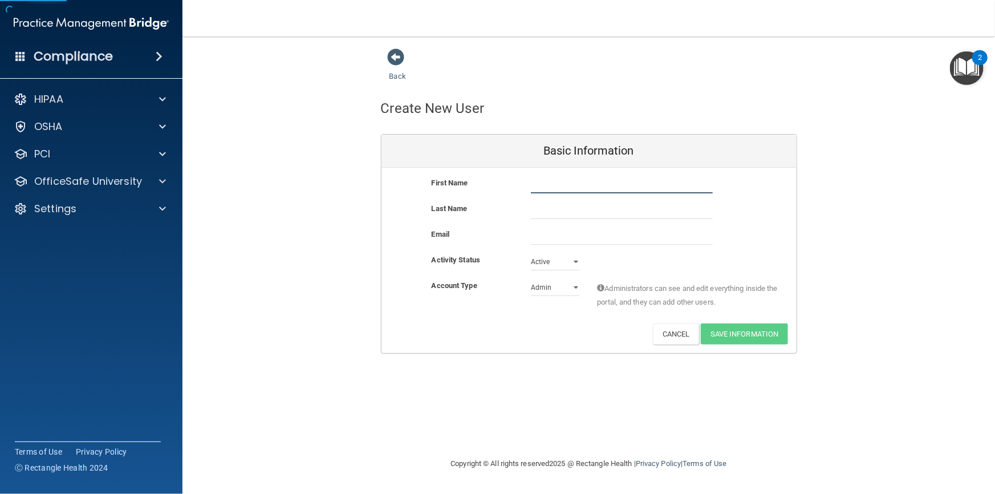
click at [561, 184] on input "text" at bounding box center [622, 184] width 182 height 17
type input "Roman"
type input "[PERSON_NAME]"
click at [569, 241] on input "email" at bounding box center [622, 236] width 182 height 17
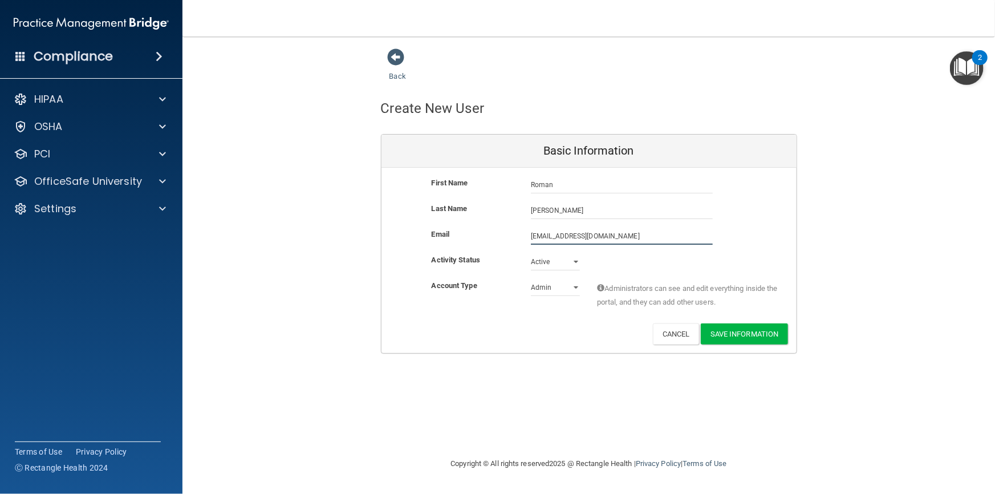
type input "[EMAIL_ADDRESS][DOMAIN_NAME]"
click at [555, 284] on select "Admin Member" at bounding box center [555, 287] width 49 height 17
select select "practice_member"
click at [531, 279] on select "Admin Member" at bounding box center [555, 287] width 49 height 17
click at [544, 318] on div "Account Type Practice Member Admin Member Financial Institution Business Associ…" at bounding box center [588, 301] width 415 height 44
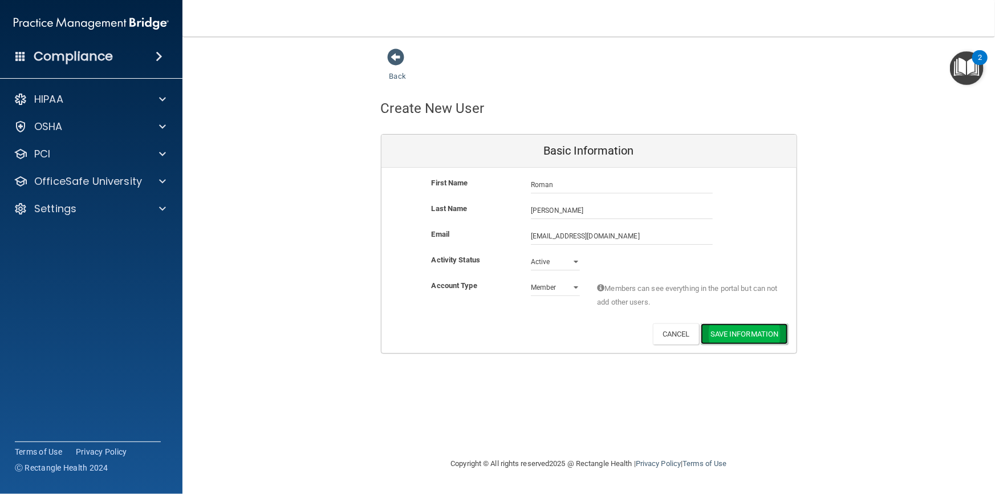
click at [736, 337] on button "Save Information" at bounding box center [744, 333] width 87 height 21
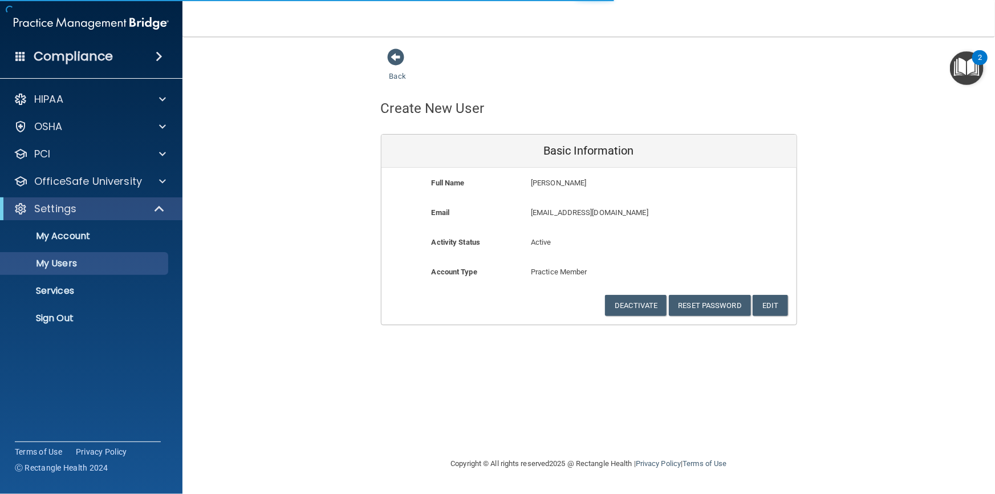
select select "20"
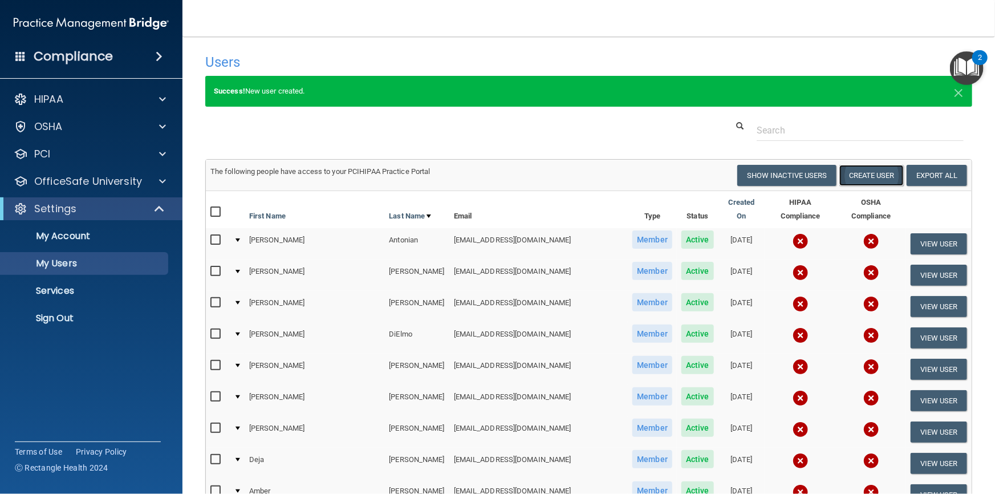
click at [855, 175] on button "Create User" at bounding box center [871, 175] width 64 height 21
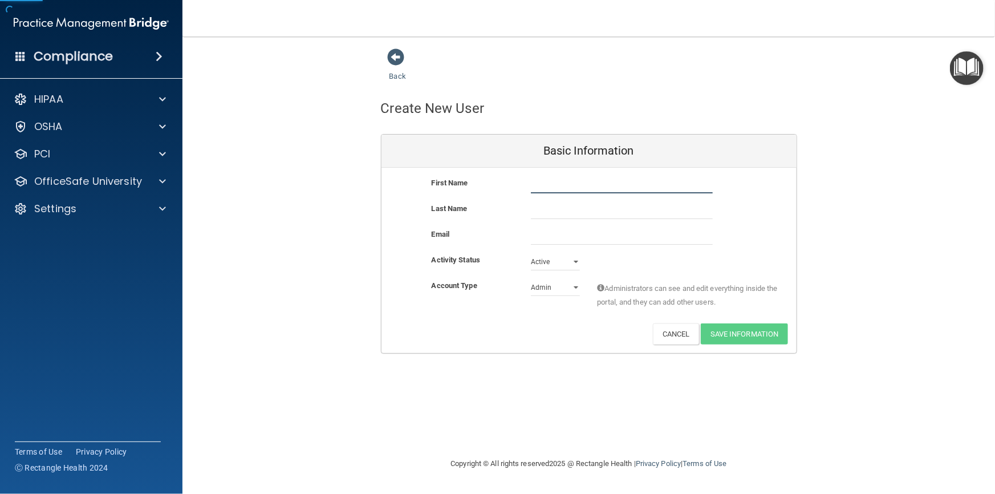
click at [543, 186] on input "text" at bounding box center [622, 184] width 182 height 17
type input "[PERSON_NAME]"
click at [545, 237] on input "email" at bounding box center [622, 236] width 182 height 17
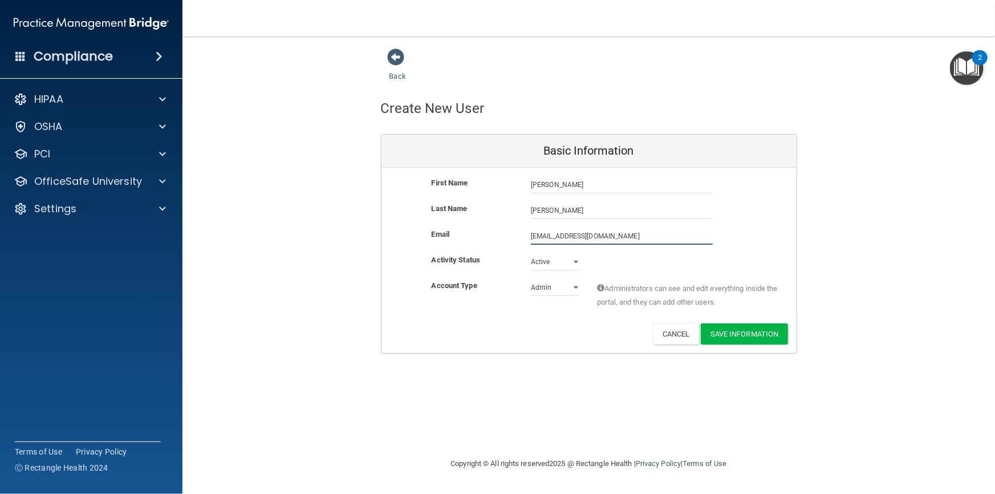
type input "[EMAIL_ADDRESS][DOMAIN_NAME]"
click at [553, 292] on select "Admin Member" at bounding box center [555, 287] width 49 height 17
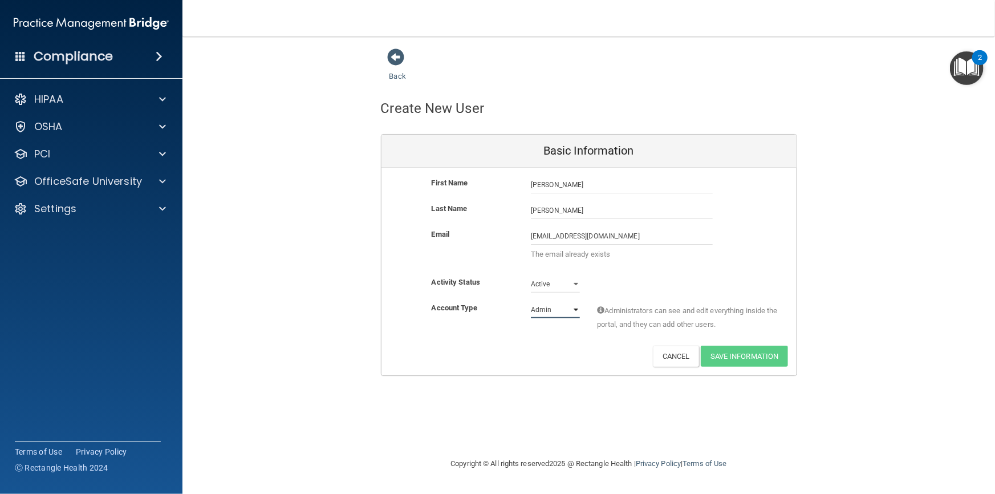
select select "practice_member"
click at [531, 301] on select "Admin Member" at bounding box center [555, 309] width 49 height 17
click at [558, 335] on div "Account Type Practice Member Admin Member Financial Institution Business Associ…" at bounding box center [588, 319] width 415 height 36
click at [538, 341] on div "Account Type Practice Member Admin Member Financial Institution Business Associ…" at bounding box center [588, 323] width 415 height 44
click at [526, 359] on div "Deactivate Reset Password Edit Cancel Save Information" at bounding box center [588, 356] width 415 height 21
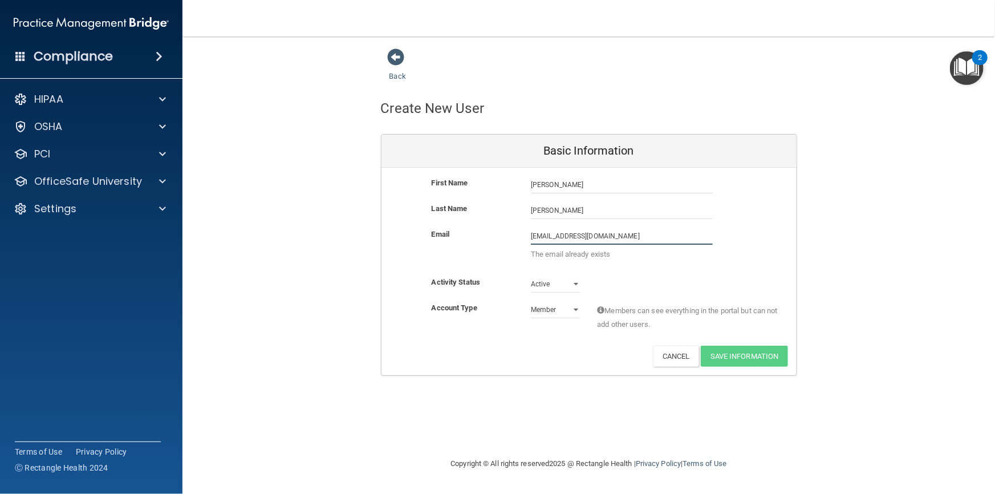
click at [573, 237] on input "[EMAIL_ADDRESS][DOMAIN_NAME]" at bounding box center [622, 236] width 182 height 17
click at [653, 275] on div "Activity Status Active Active Inactive" at bounding box center [588, 288] width 415 height 26
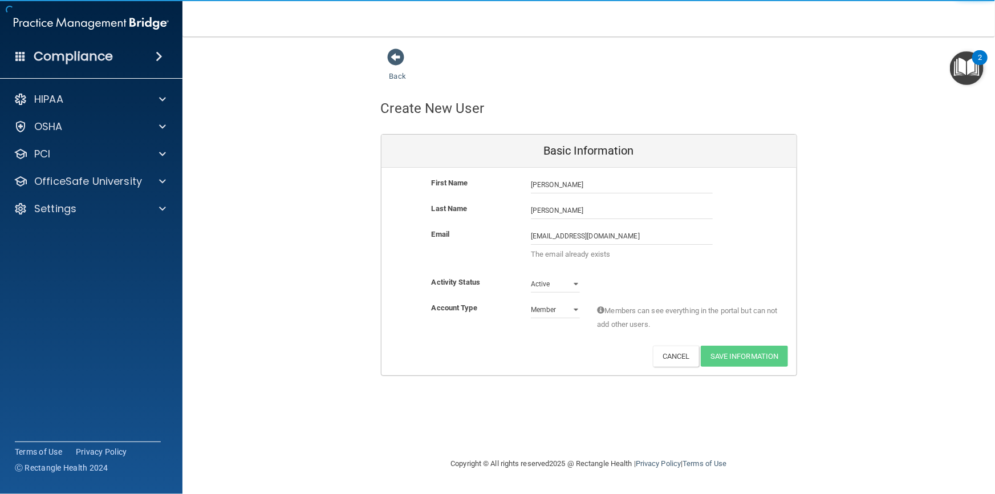
click at [738, 342] on div "Account Type Practice Member Admin Member Financial Institution Business Associ…" at bounding box center [588, 323] width 415 height 44
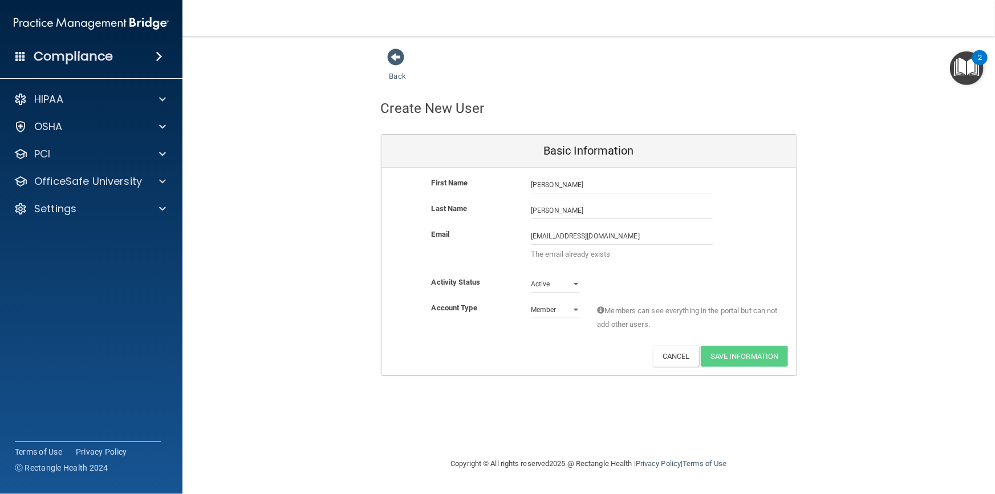
click at [599, 352] on div "Deactivate Reset Password Edit Cancel Save Information" at bounding box center [588, 356] width 415 height 21
click at [683, 359] on button "Cancel" at bounding box center [676, 356] width 46 height 21
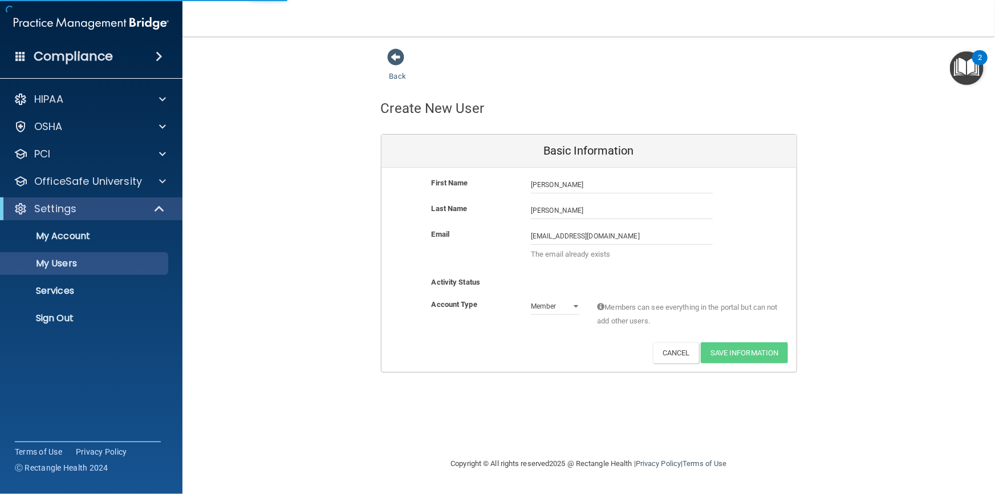
select select "20"
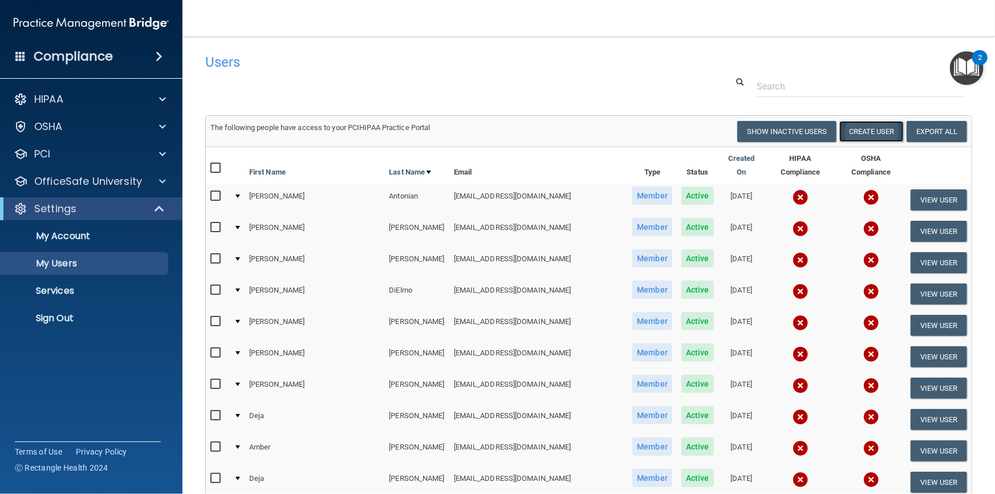
click at [861, 127] on button "Create User" at bounding box center [871, 131] width 64 height 21
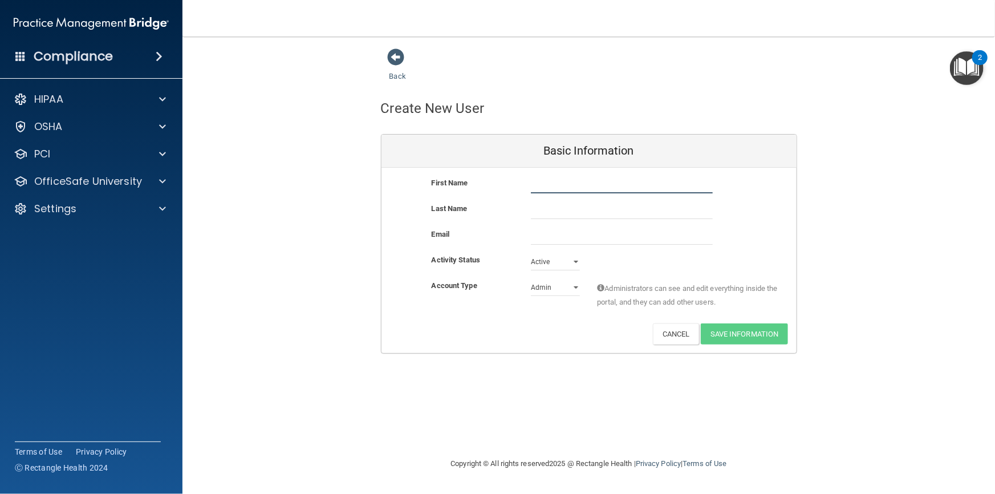
click at [555, 178] on input "text" at bounding box center [622, 184] width 182 height 17
type input "[PERSON_NAME]"
type input "Ryder"
click at [596, 238] on input "email" at bounding box center [622, 236] width 182 height 17
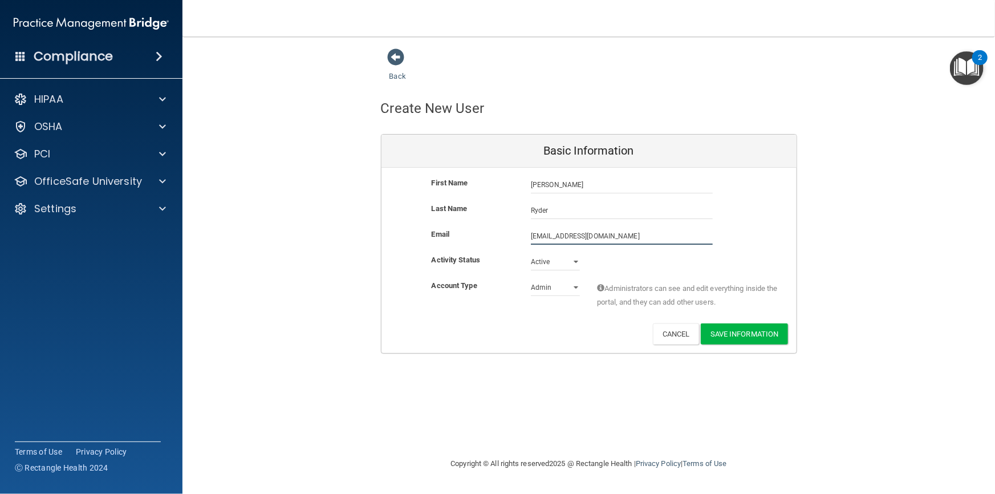
type input "[EMAIL_ADDRESS][DOMAIN_NAME]"
click at [566, 284] on select "Admin Member" at bounding box center [555, 289] width 49 height 17
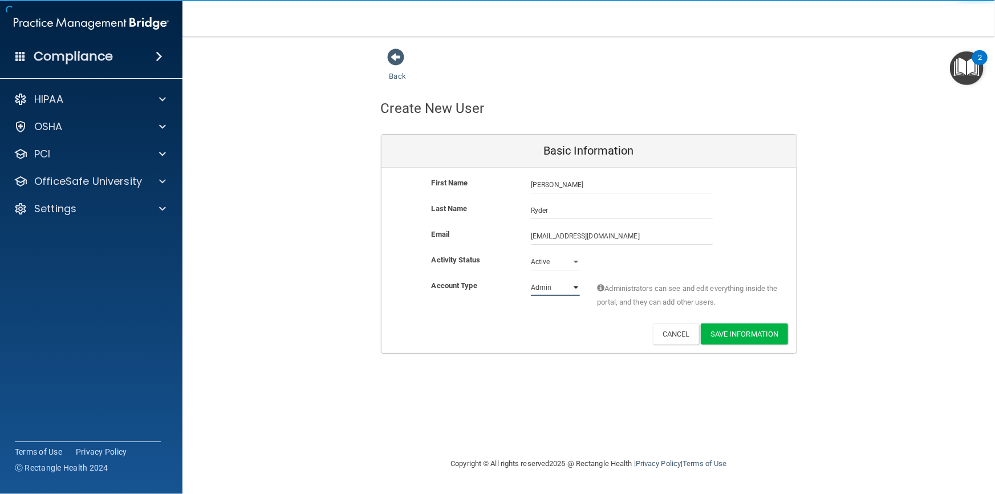
select select "practice_member"
click at [531, 279] on select "Admin Member" at bounding box center [555, 287] width 49 height 17
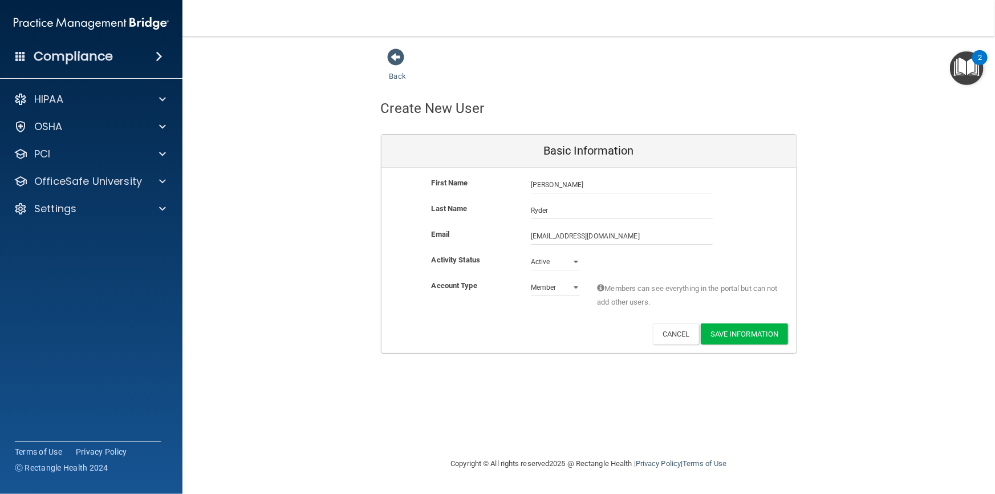
click at [539, 315] on div "Account Type Practice Member Admin Member Financial Institution Business Associ…" at bounding box center [588, 301] width 415 height 44
click at [729, 335] on button "Save Information" at bounding box center [744, 333] width 87 height 21
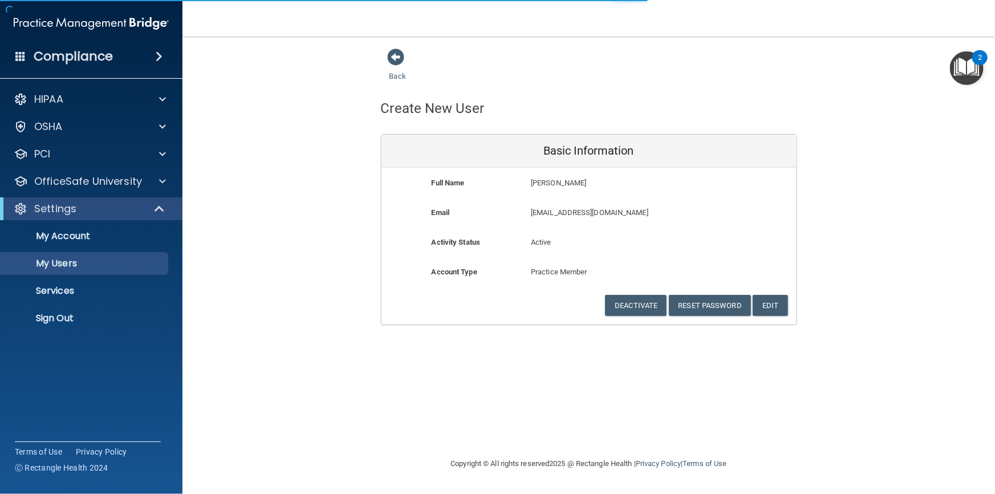
select select "20"
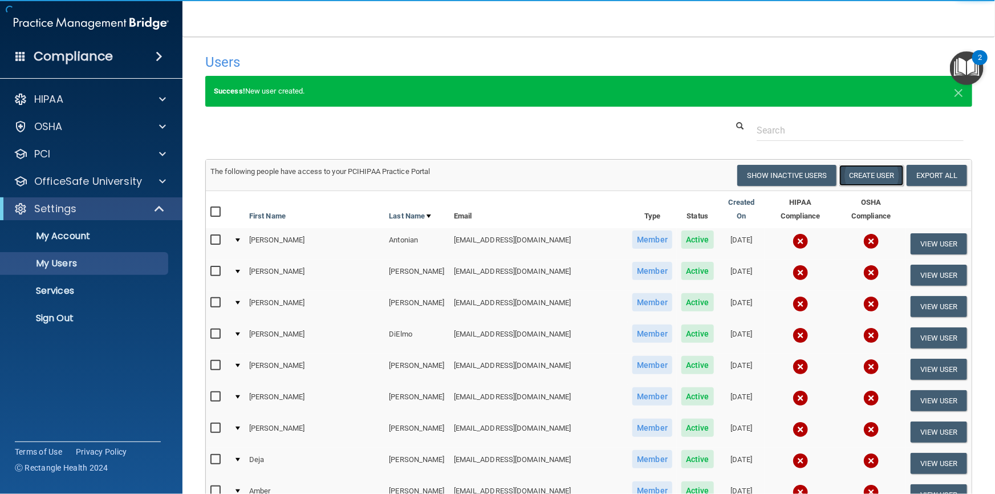
click at [863, 177] on button "Create User" at bounding box center [871, 175] width 64 height 21
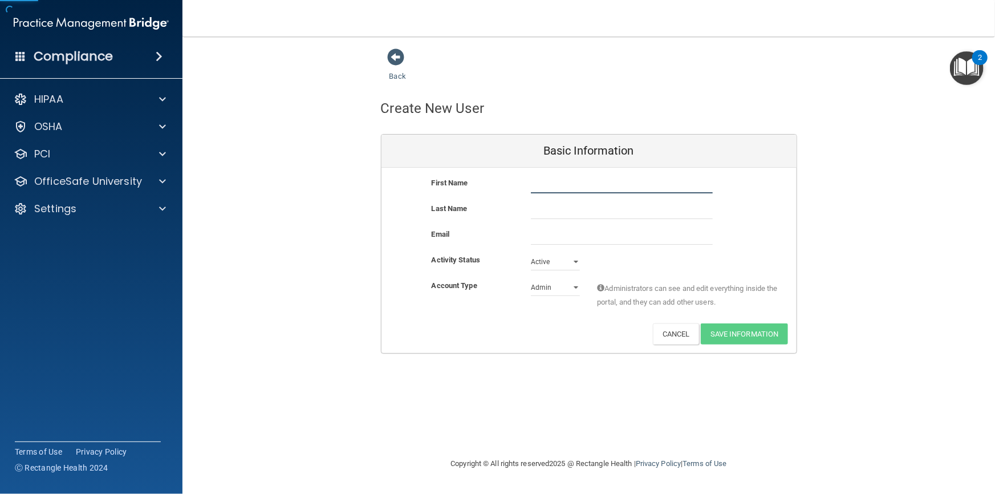
click at [592, 182] on input "text" at bounding box center [622, 184] width 182 height 17
type input "[PERSON_NAME]"
type input "Upsherq"
click at [618, 243] on input "email" at bounding box center [622, 236] width 182 height 17
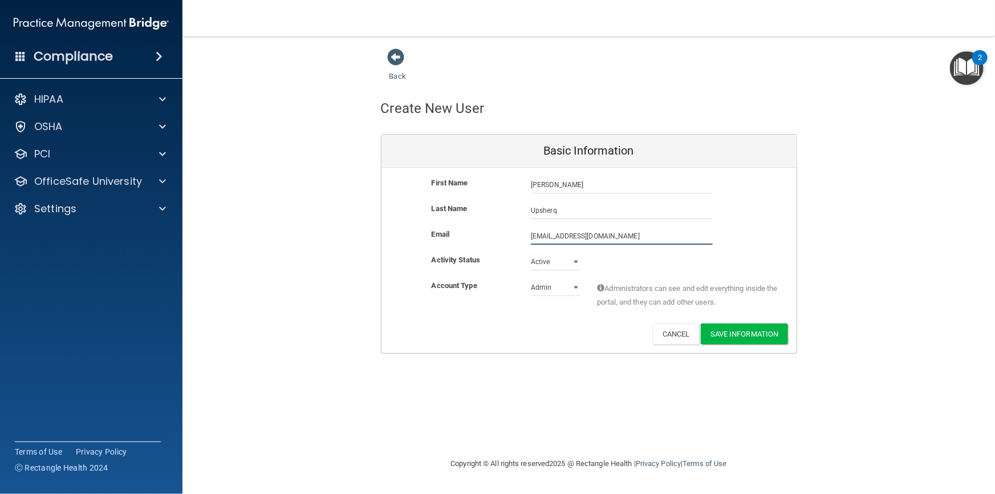
type input "[EMAIL_ADDRESS][DOMAIN_NAME]"
click at [554, 289] on select "Admin Member" at bounding box center [555, 287] width 49 height 17
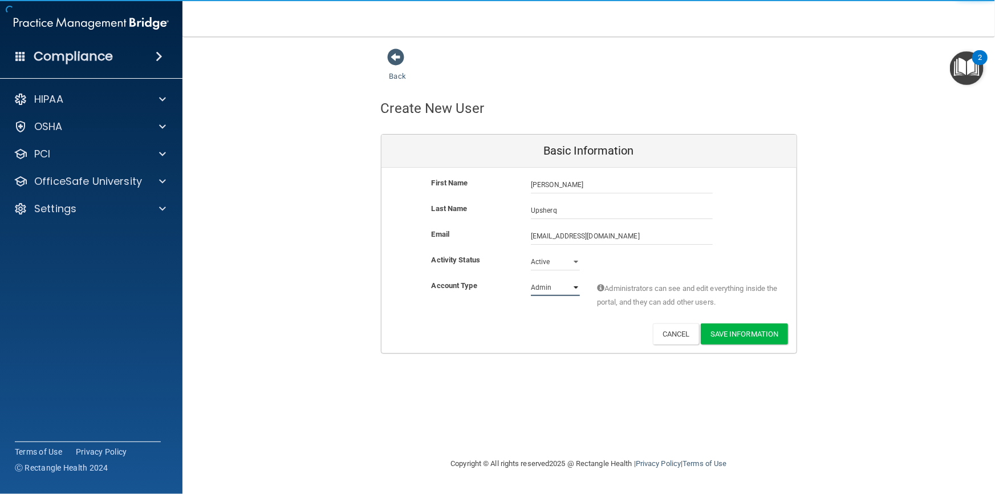
select select "practice_member"
click at [531, 279] on select "Admin Member" at bounding box center [555, 287] width 49 height 17
click at [542, 316] on div "Account Type Practice Admin Admin Member Financial Institution Business Associa…" at bounding box center [588, 301] width 415 height 44
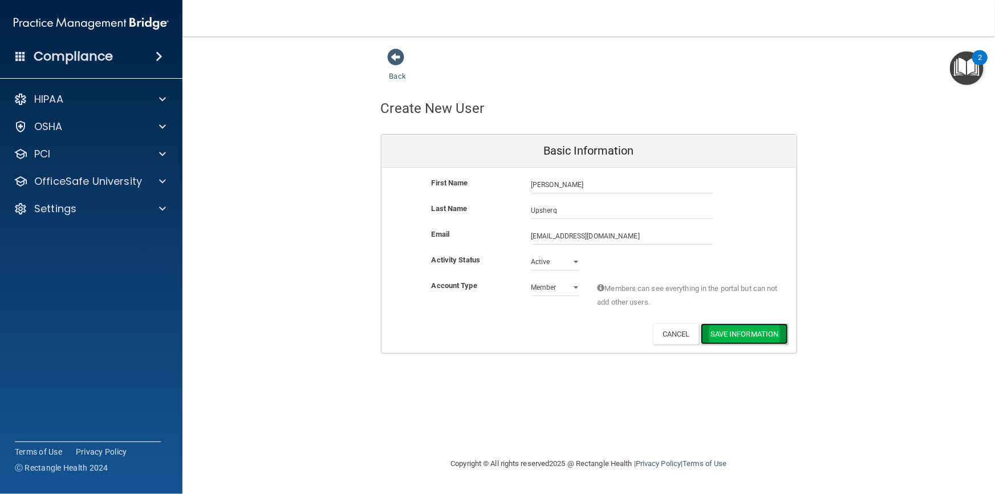
click at [743, 332] on button "Save Information" at bounding box center [744, 333] width 87 height 21
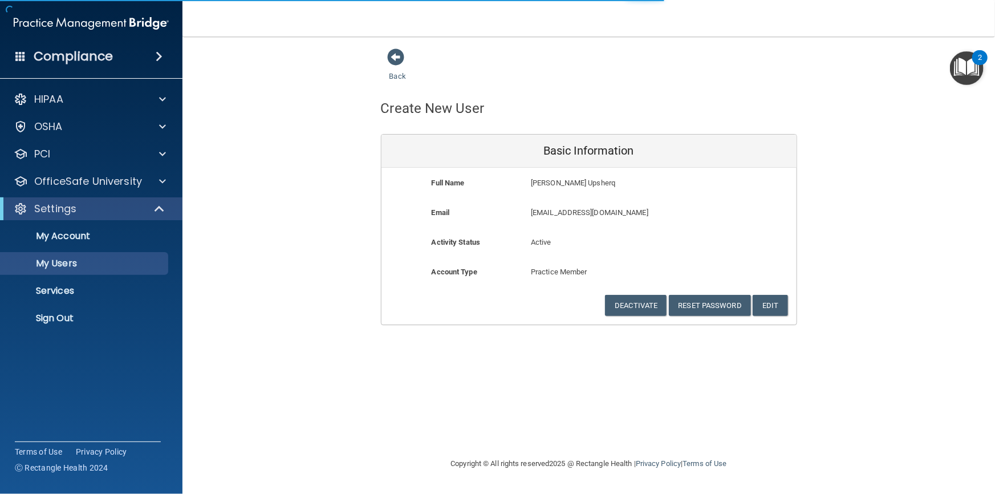
select select "20"
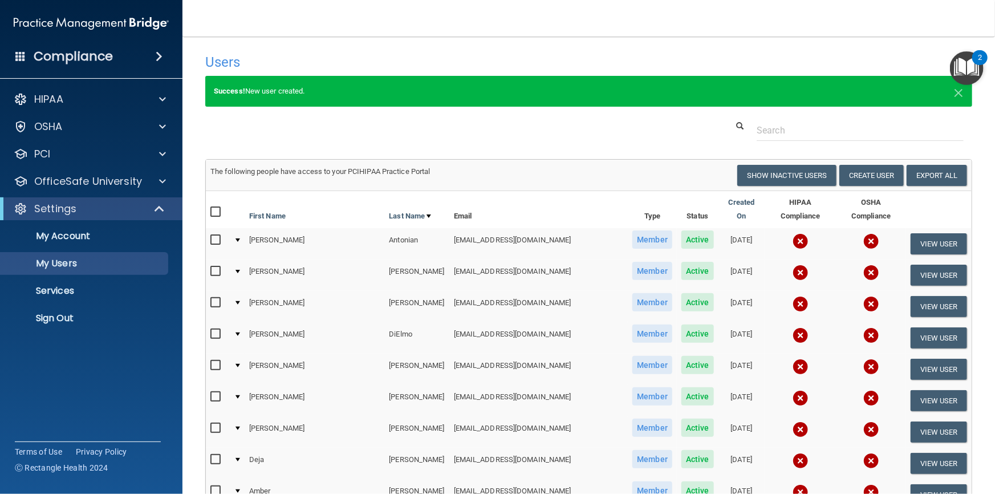
click at [214, 236] on input "checkbox" at bounding box center [216, 240] width 13 height 9
checkbox input "true"
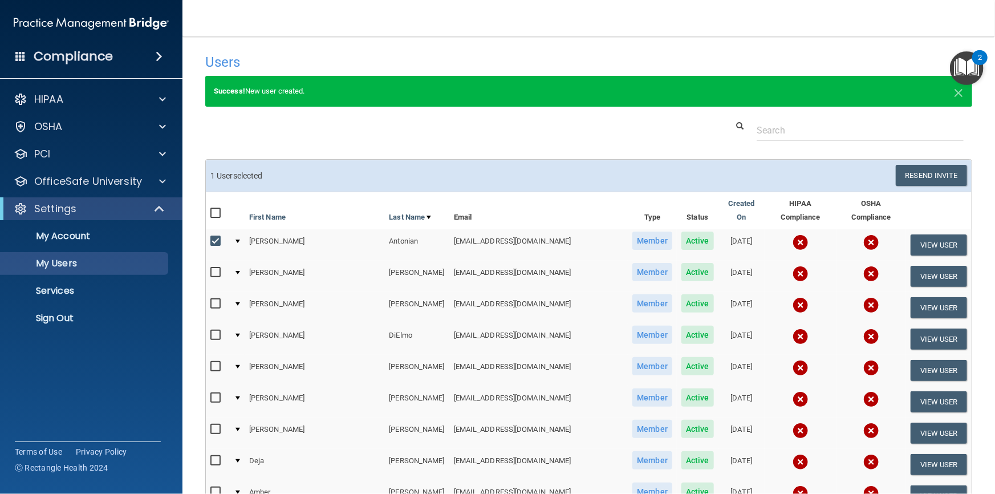
click at [216, 268] on input "checkbox" at bounding box center [216, 272] width 13 height 9
checkbox input "true"
click at [216, 299] on input "checkbox" at bounding box center [216, 303] width 13 height 9
checkbox input "true"
click at [216, 362] on input "checkbox" at bounding box center [216, 366] width 13 height 9
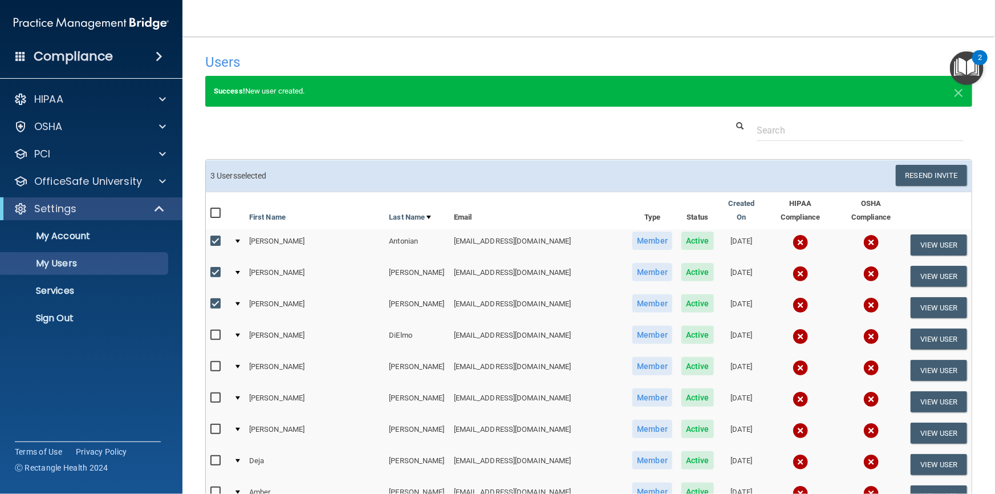
checkbox input "true"
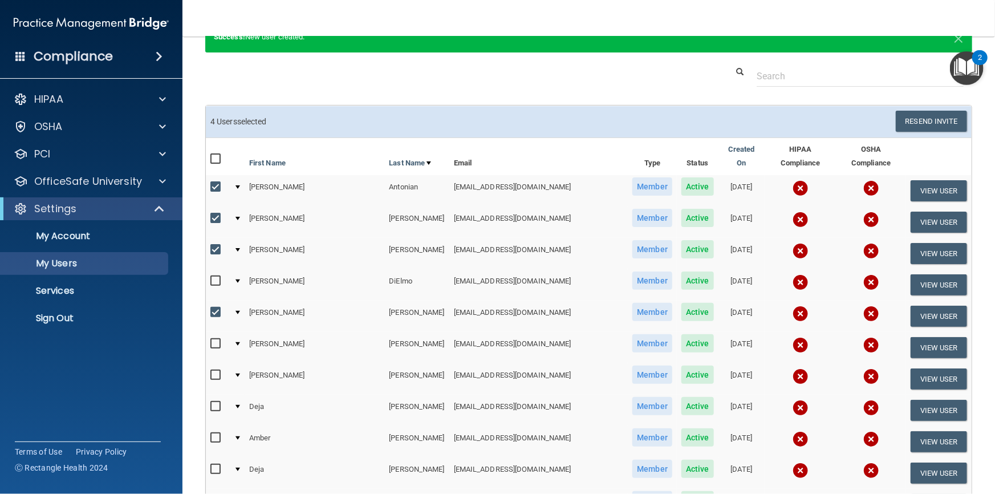
scroll to position [155, 0]
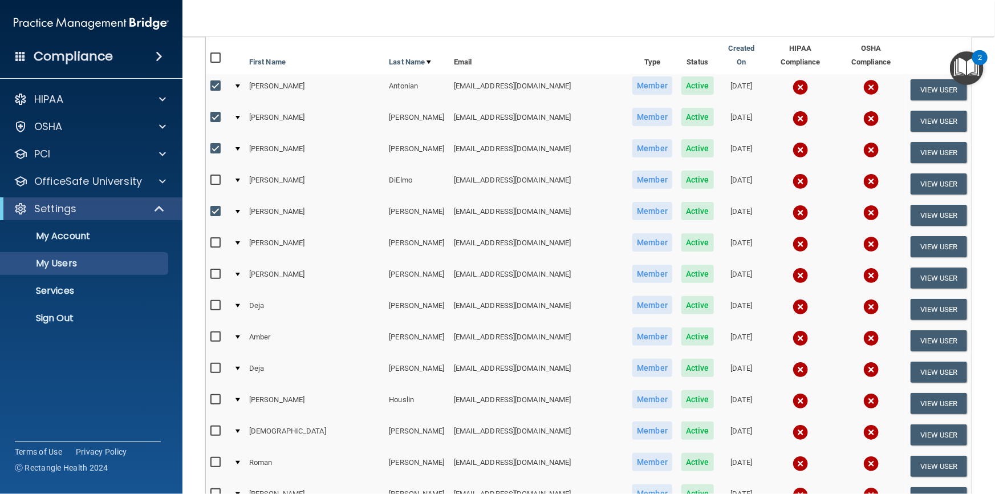
click at [212, 238] on input "checkbox" at bounding box center [216, 242] width 13 height 9
drag, startPoint x: 217, startPoint y: 229, endPoint x: 216, endPoint y: 243, distance: 13.7
click at [217, 238] on input "checkbox" at bounding box center [216, 242] width 13 height 9
checkbox input "false"
click at [216, 270] on input "checkbox" at bounding box center [216, 274] width 13 height 9
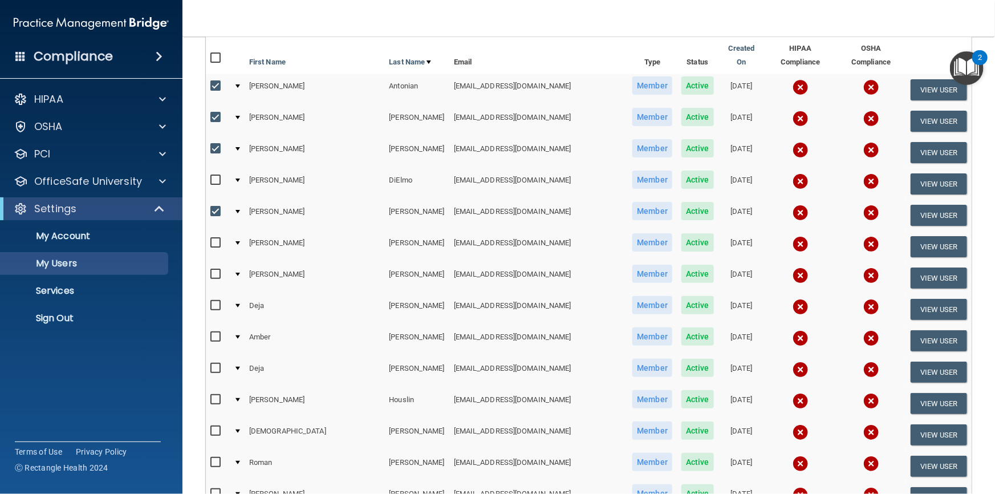
checkbox input "true"
click at [216, 332] on input "checkbox" at bounding box center [216, 336] width 13 height 9
checkbox input "true"
click at [212, 364] on input "checkbox" at bounding box center [216, 368] width 13 height 9
checkbox input "true"
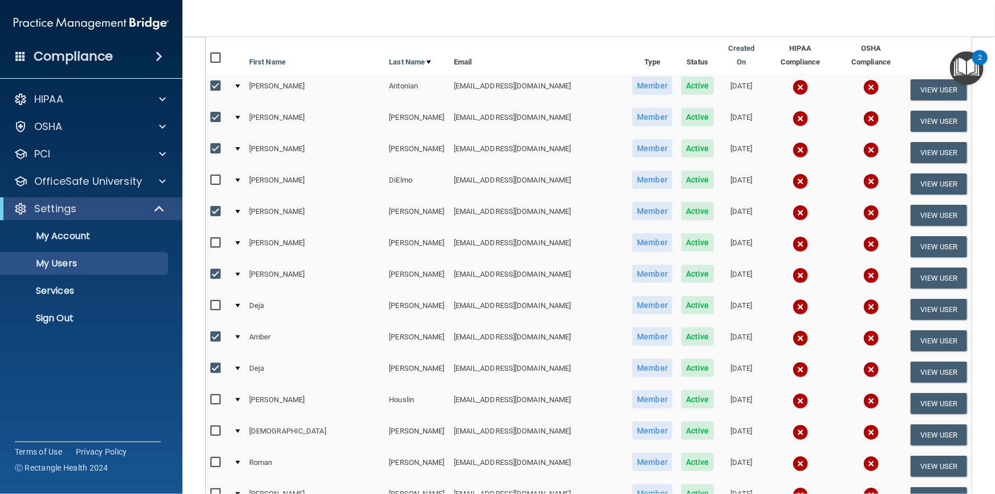
click at [212, 395] on input "checkbox" at bounding box center [216, 399] width 13 height 9
checkbox input "true"
click at [216, 427] on input "checkbox" at bounding box center [216, 431] width 13 height 9
checkbox input "true"
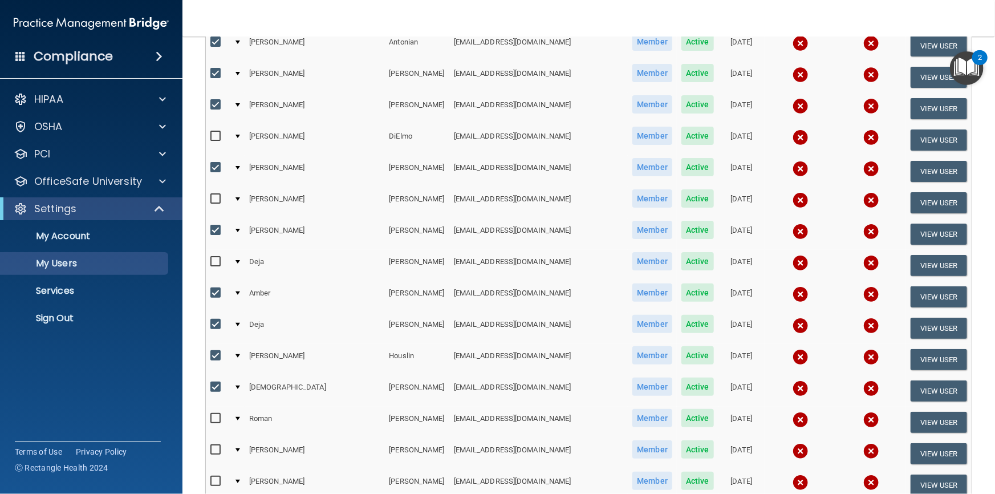
scroll to position [259, 0]
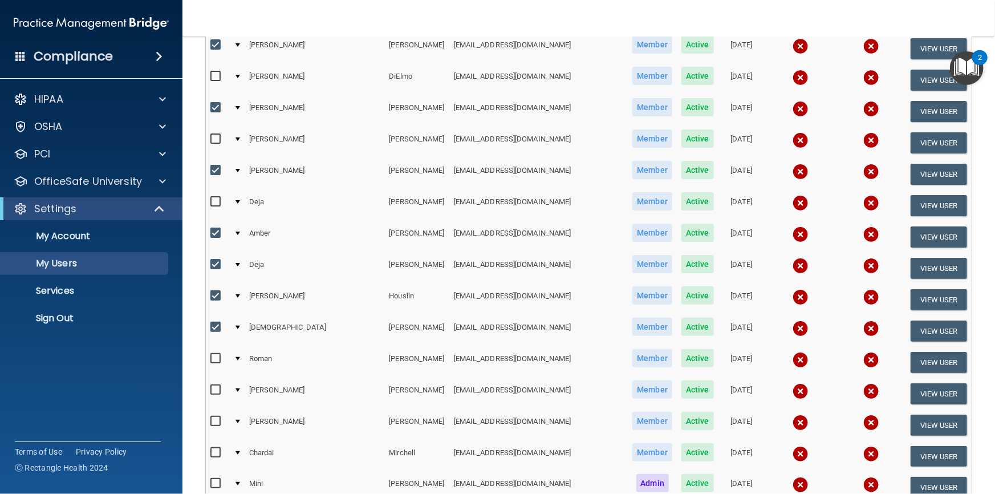
click at [215, 354] on input "checkbox" at bounding box center [216, 358] width 13 height 9
checkbox input "true"
click at [214, 378] on td at bounding box center [217, 393] width 23 height 31
click at [214, 385] on input "checkbox" at bounding box center [216, 389] width 13 height 9
checkbox input "true"
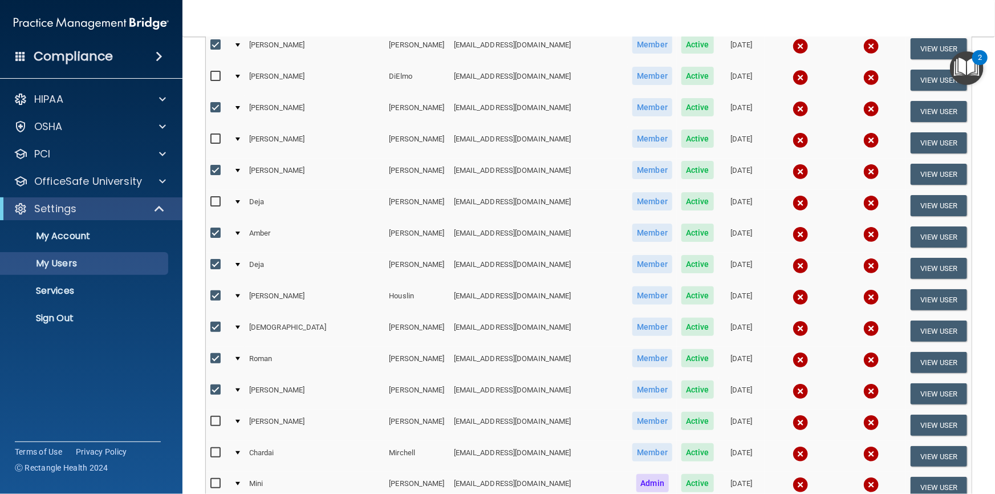
click at [214, 417] on input "checkbox" at bounding box center [216, 421] width 13 height 9
checkbox input "true"
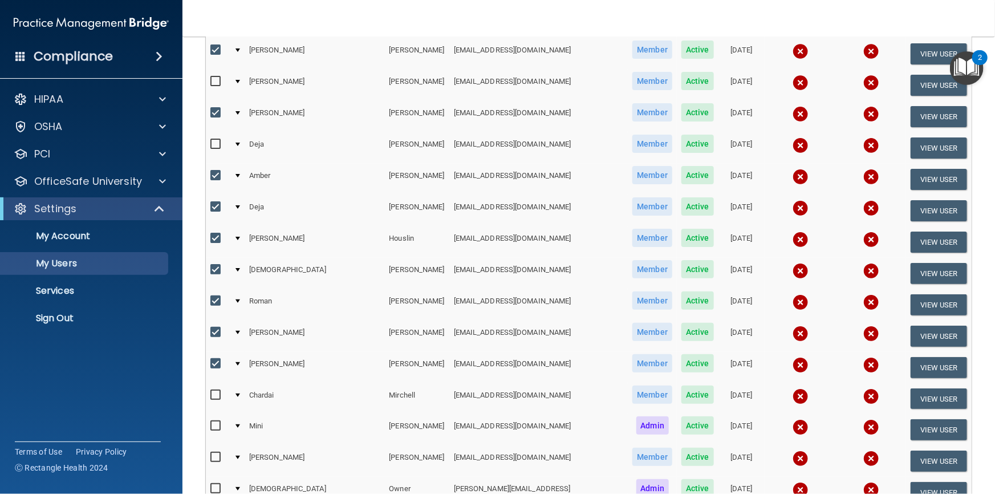
scroll to position [415, 0]
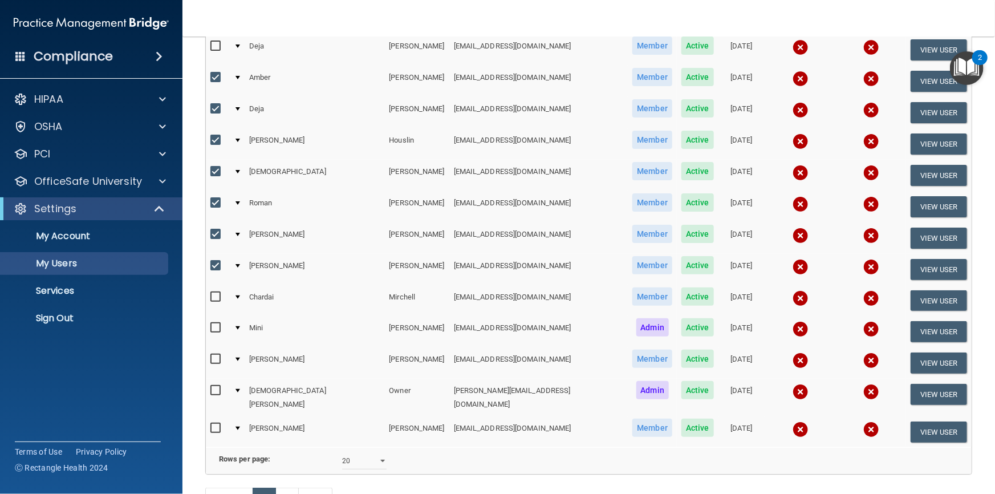
click at [211, 355] on input "checkbox" at bounding box center [216, 359] width 13 height 9
checkbox input "true"
click at [212, 386] on input "checkbox" at bounding box center [216, 390] width 13 height 9
checkbox input "true"
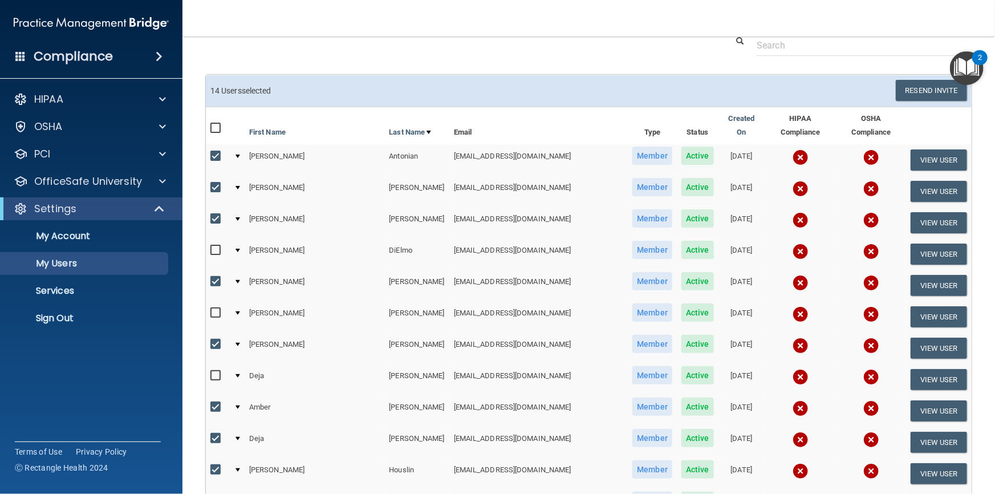
scroll to position [0, 0]
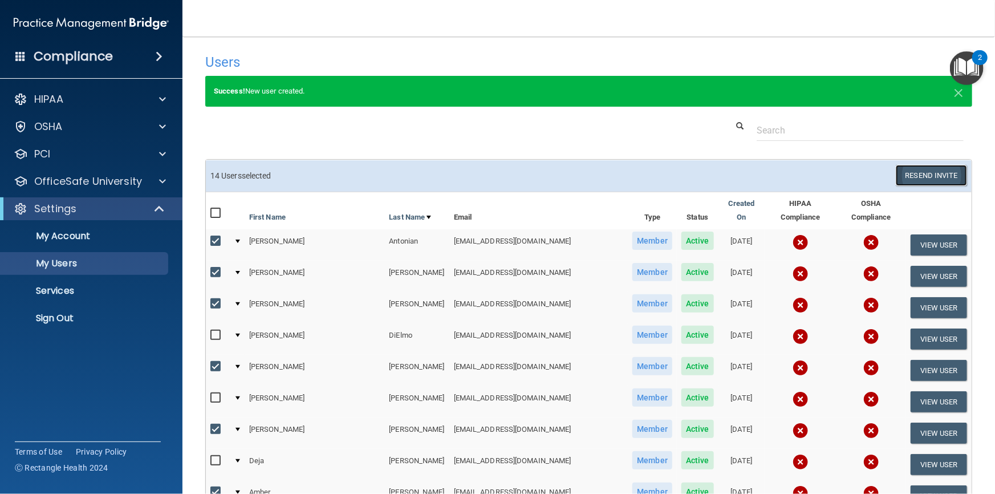
click at [925, 177] on button "Resend Invite" at bounding box center [931, 175] width 71 height 21
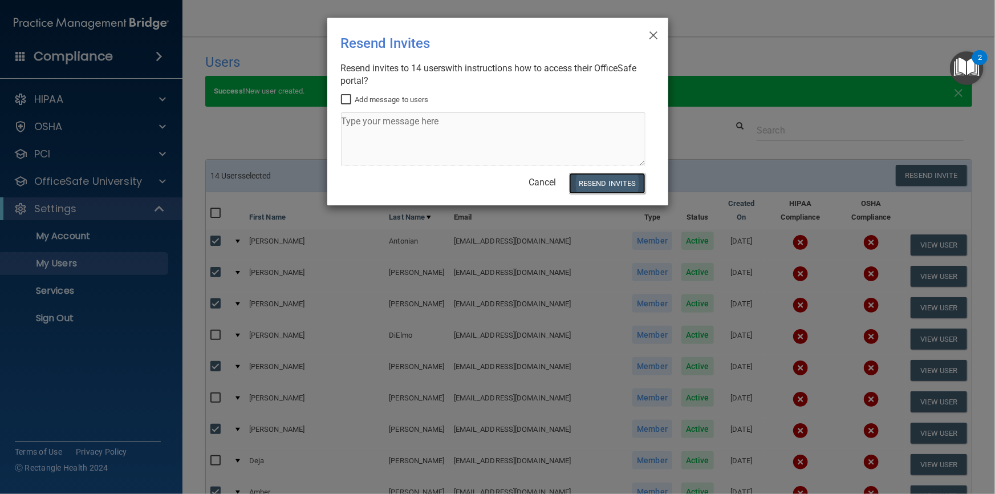
click at [611, 180] on button "Resend Invites" at bounding box center [607, 183] width 76 height 21
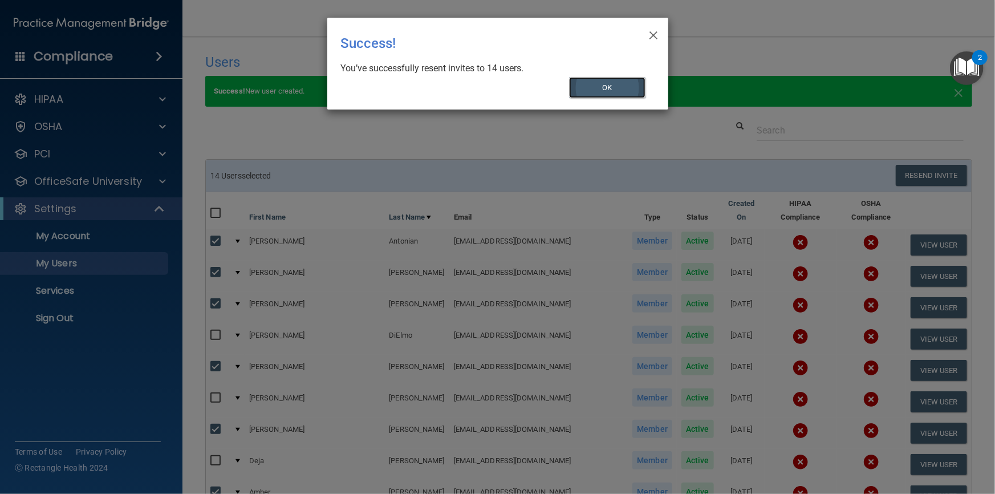
click at [601, 88] on button "OK" at bounding box center [607, 87] width 76 height 21
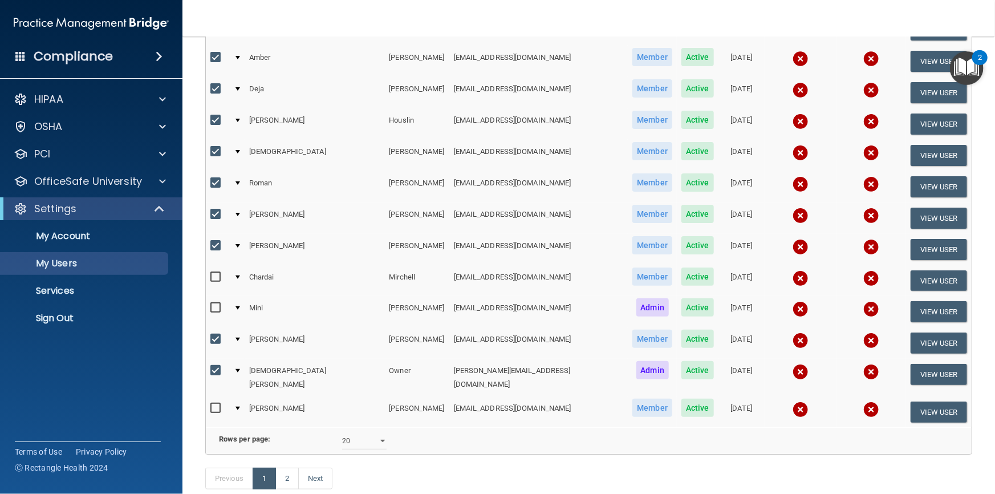
scroll to position [489, 0]
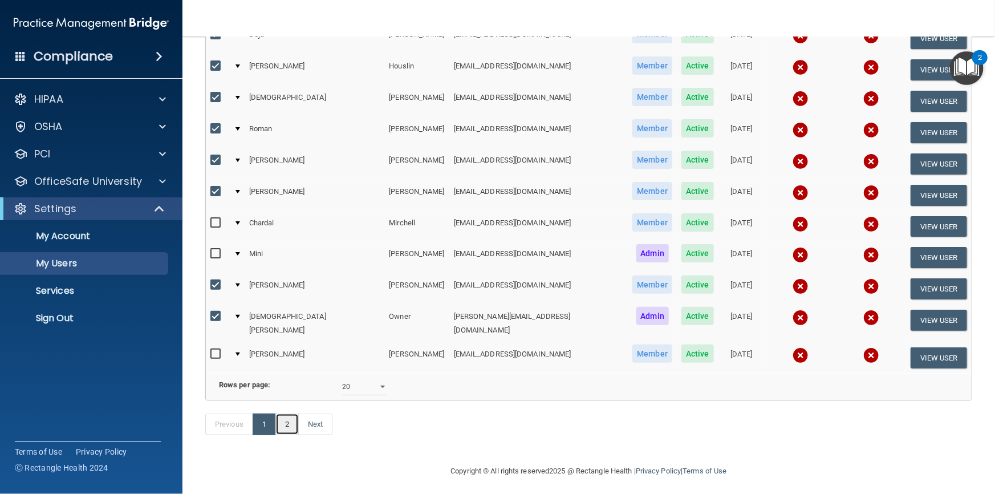
click at [287, 420] on link "2" at bounding box center [286, 424] width 23 height 22
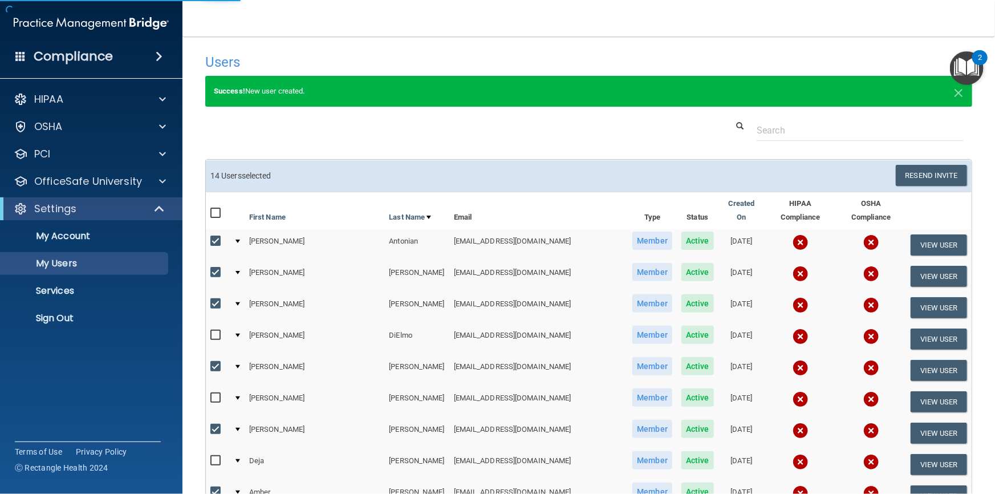
select select "20"
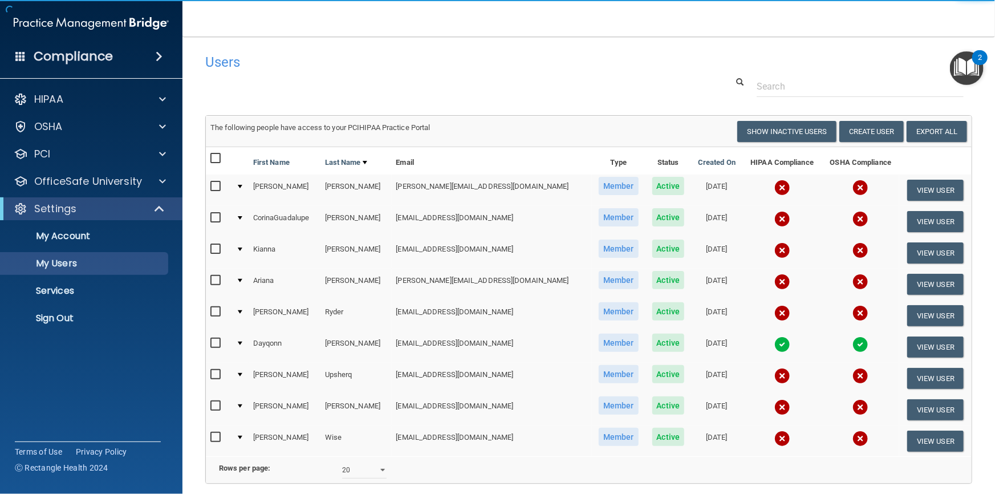
click at [217, 188] on input "checkbox" at bounding box center [216, 186] width 13 height 9
checkbox input "true"
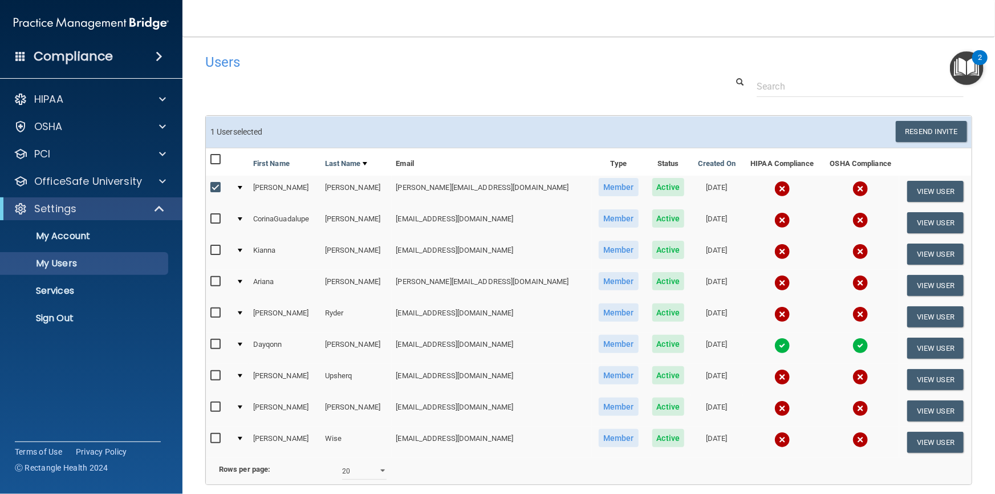
click at [215, 250] on input "checkbox" at bounding box center [216, 250] width 13 height 9
checkbox input "true"
click at [216, 311] on input "checkbox" at bounding box center [216, 312] width 13 height 9
checkbox input "true"
click at [214, 375] on input "checkbox" at bounding box center [216, 375] width 13 height 9
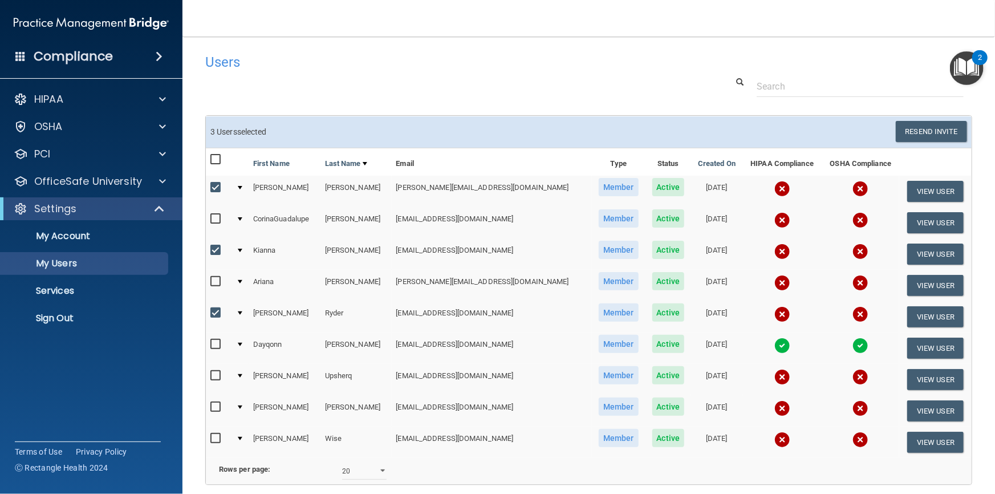
checkbox input "true"
click at [927, 134] on button "Resend Invite" at bounding box center [931, 131] width 71 height 21
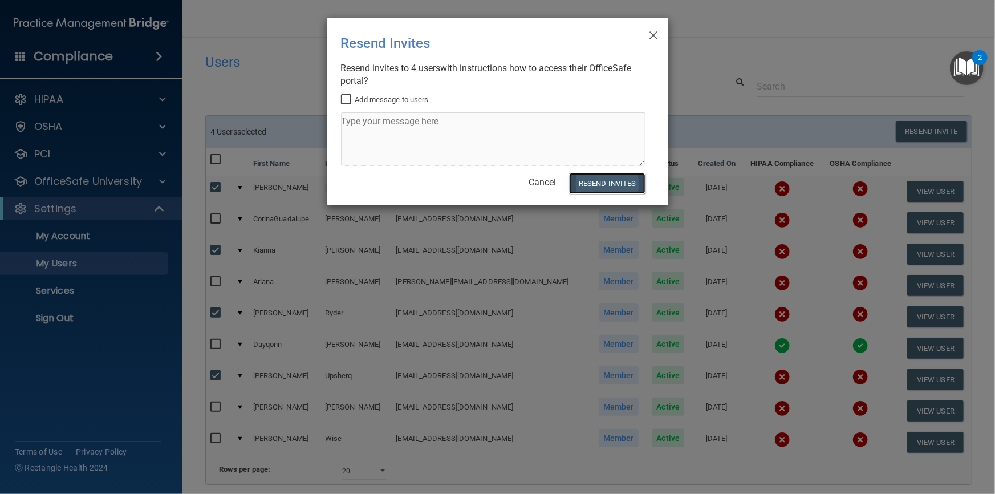
click at [606, 180] on button "Resend Invites" at bounding box center [607, 183] width 76 height 21
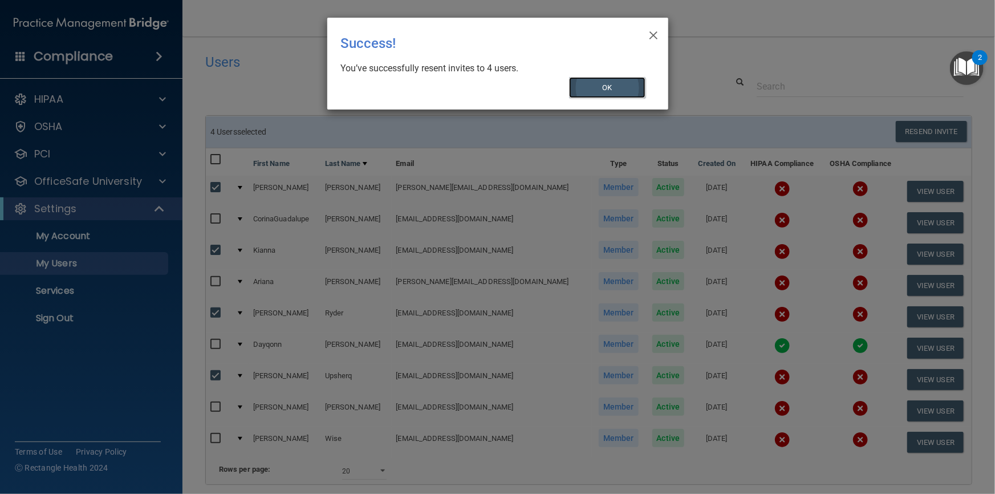
click at [609, 90] on button "OK" at bounding box center [607, 87] width 76 height 21
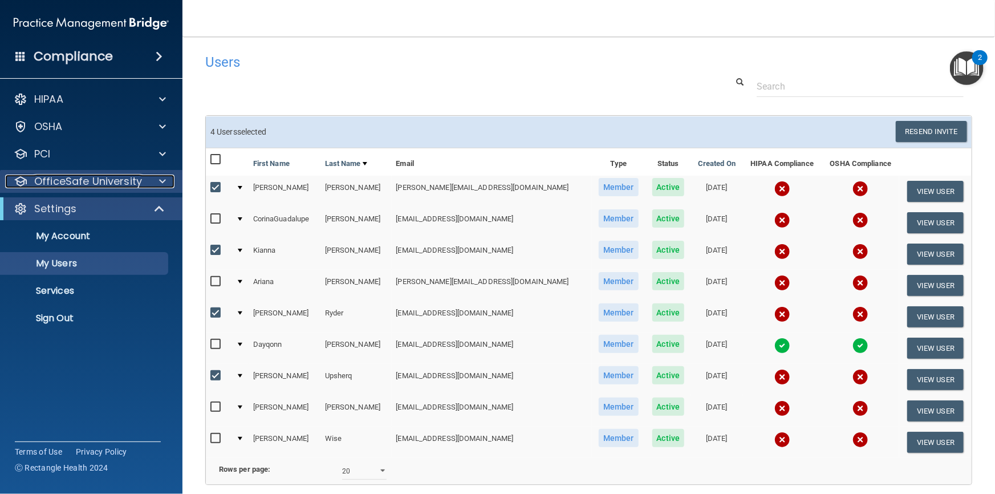
drag, startPoint x: 55, startPoint y: 181, endPoint x: 51, endPoint y: 173, distance: 8.7
click at [55, 180] on p "OfficeSafe University" at bounding box center [88, 181] width 108 height 14
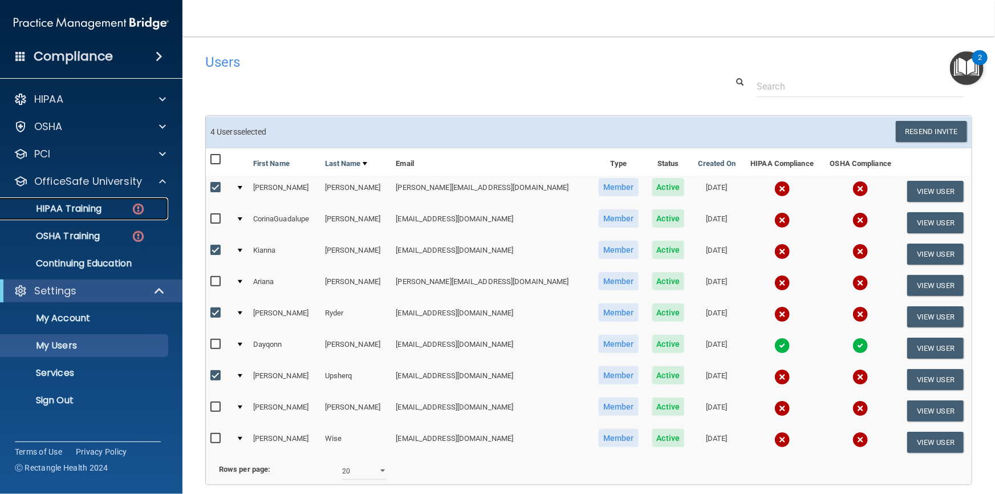
click at [66, 208] on p "HIPAA Training" at bounding box center [54, 208] width 94 height 11
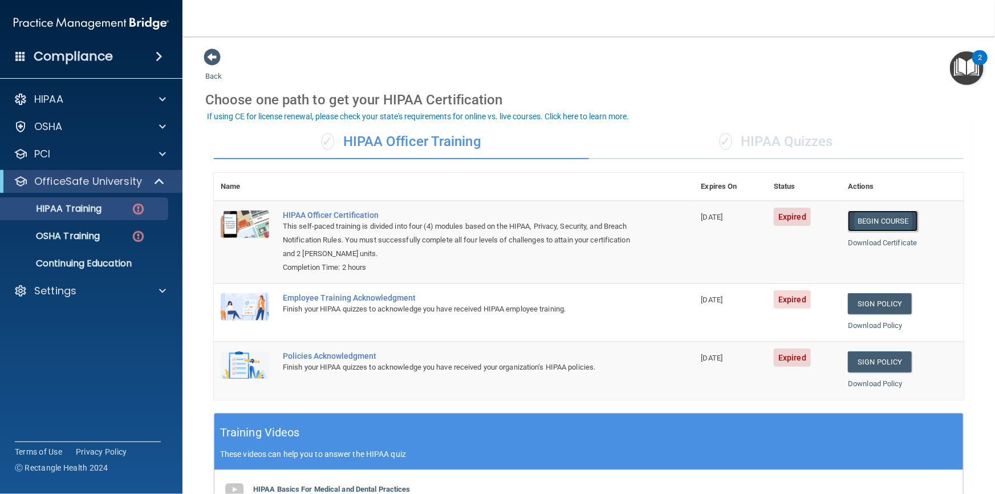
click at [880, 222] on link "Begin Course" at bounding box center [883, 220] width 70 height 21
